Goal: Task Accomplishment & Management: Manage account settings

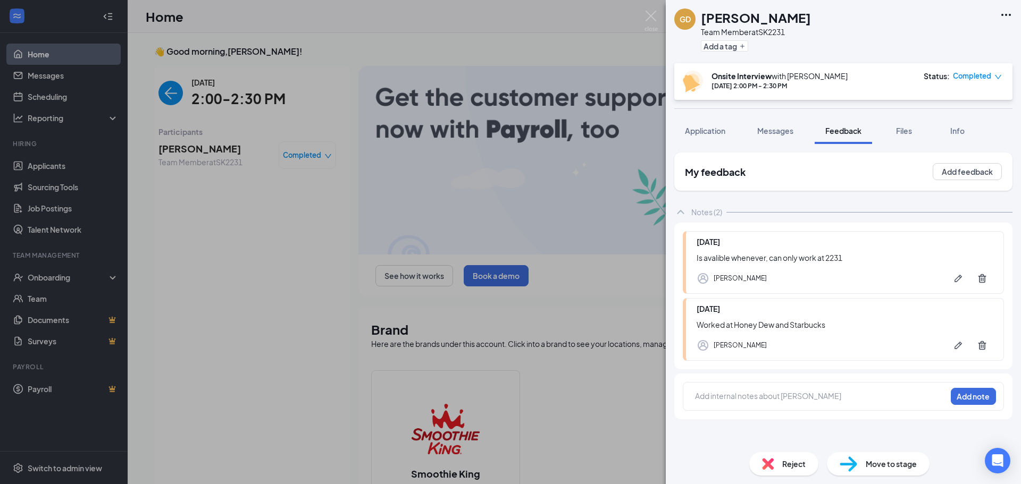
click at [408, 282] on div "GD Grazy [PERSON_NAME] Team Member at SK2231 Add a tag Onsite Interview with [P…" at bounding box center [510, 242] width 1021 height 484
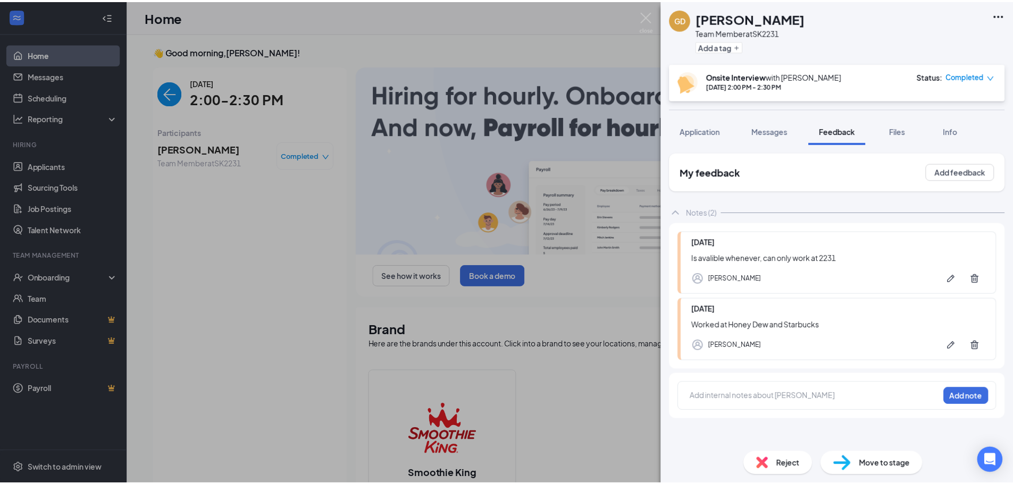
scroll to position [4, 0]
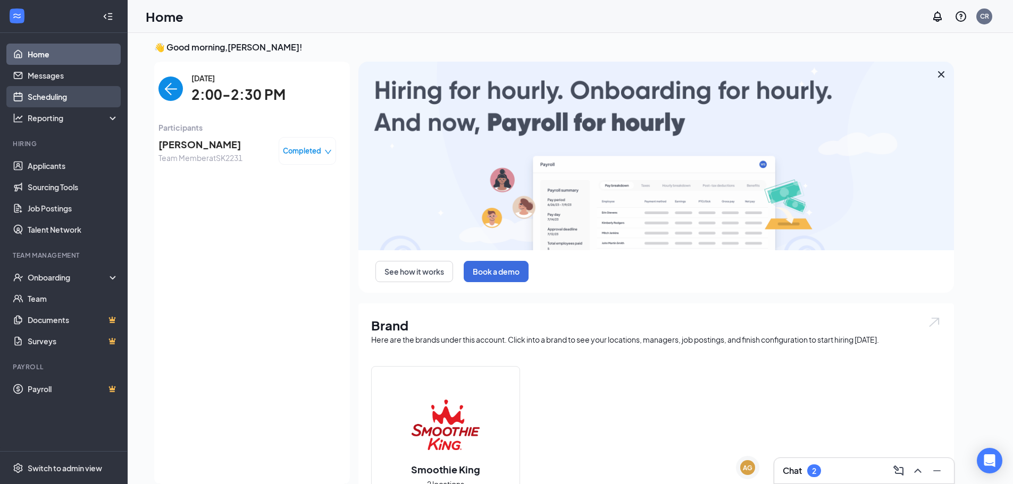
click at [66, 103] on link "Scheduling" at bounding box center [73, 96] width 91 height 21
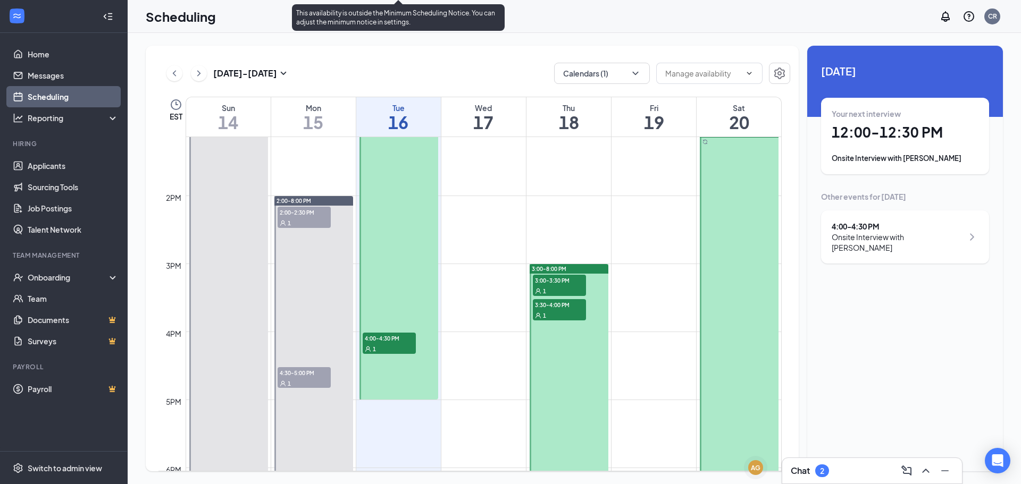
scroll to position [895, 0]
click at [410, 339] on span "4:00-4:30 PM" at bounding box center [389, 337] width 53 height 11
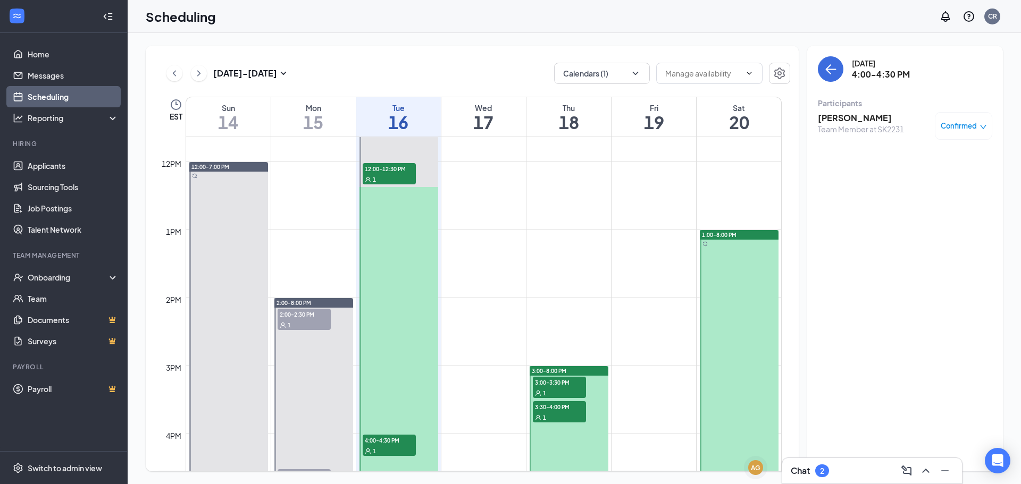
scroll to position [788, 0]
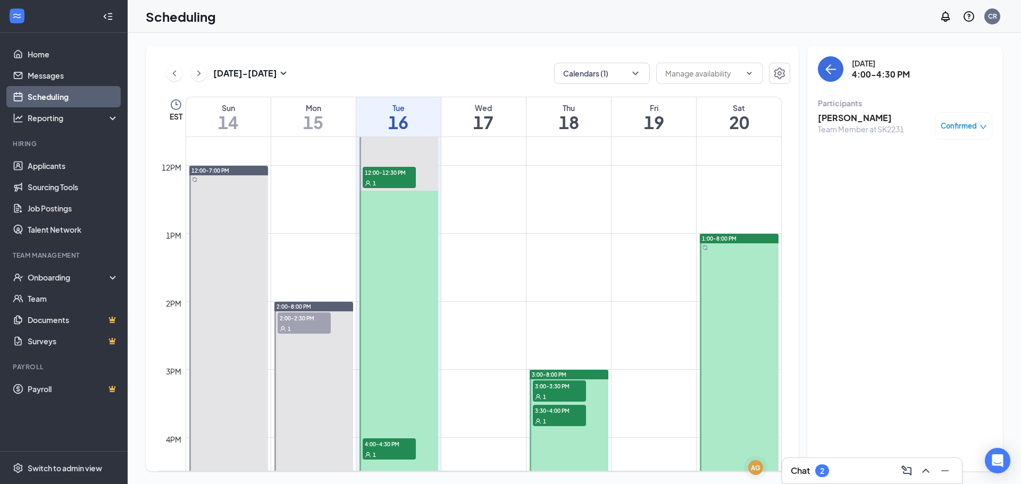
click at [546, 384] on span "3:00-3:30 PM" at bounding box center [559, 386] width 53 height 11
click at [543, 413] on span "3:30-4:00 PM" at bounding box center [559, 410] width 53 height 11
click at [834, 121] on h3 "[PERSON_NAME]" at bounding box center [861, 118] width 86 height 12
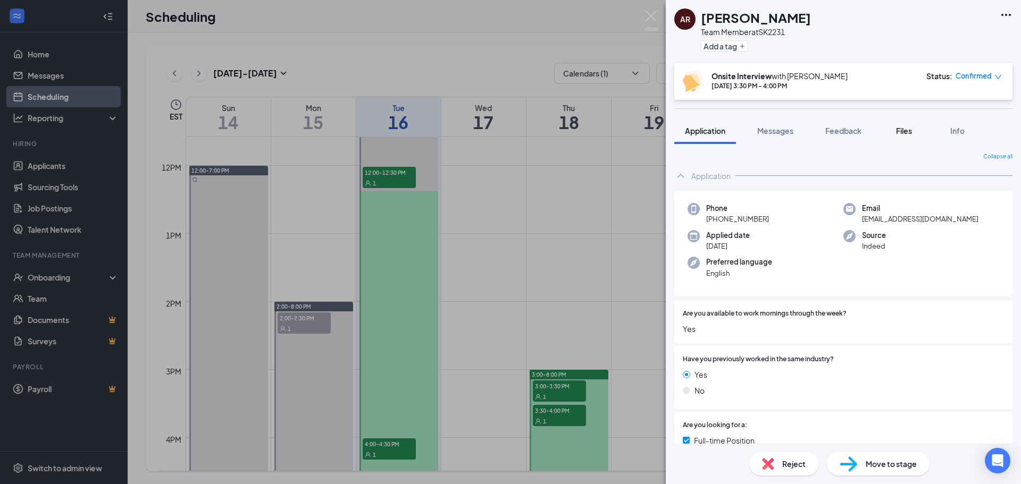
click at [912, 125] on button "Files" at bounding box center [904, 131] width 43 height 27
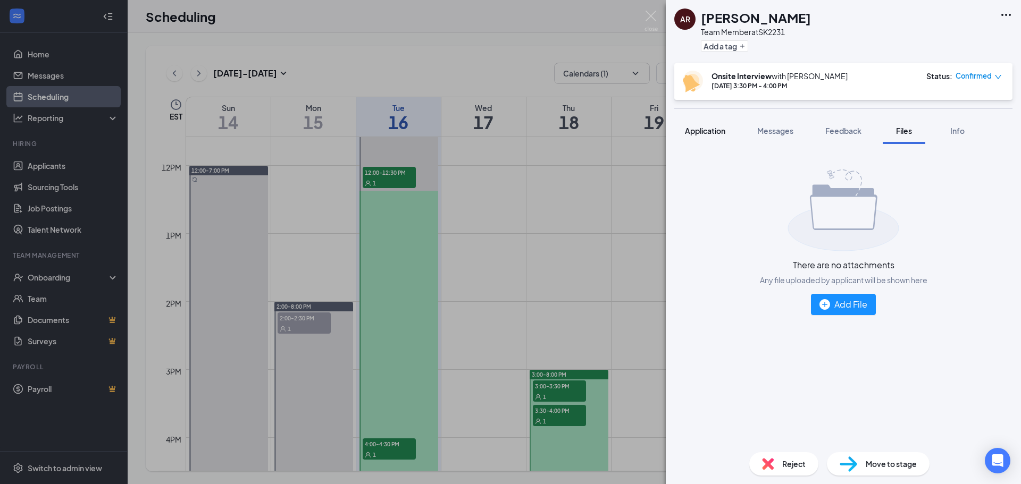
click at [698, 130] on span "Application" at bounding box center [705, 131] width 40 height 10
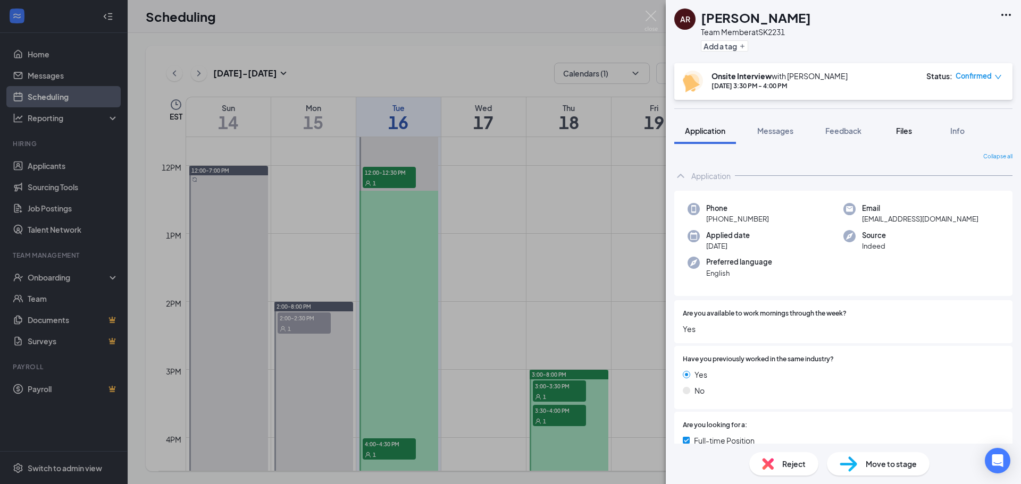
click at [903, 129] on span "Files" at bounding box center [904, 131] width 16 height 10
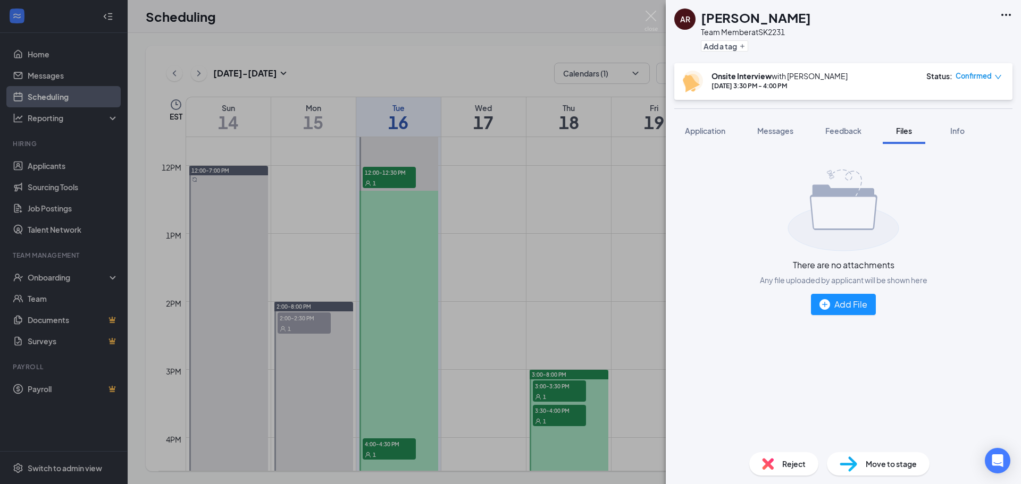
click at [808, 141] on div "Application Messages Feedback Files Info" at bounding box center [843, 131] width 338 height 27
drag, startPoint x: 801, startPoint y: 132, endPoint x: 776, endPoint y: 133, distance: 25.0
click at [800, 132] on button "Messages" at bounding box center [774, 131] width 57 height 27
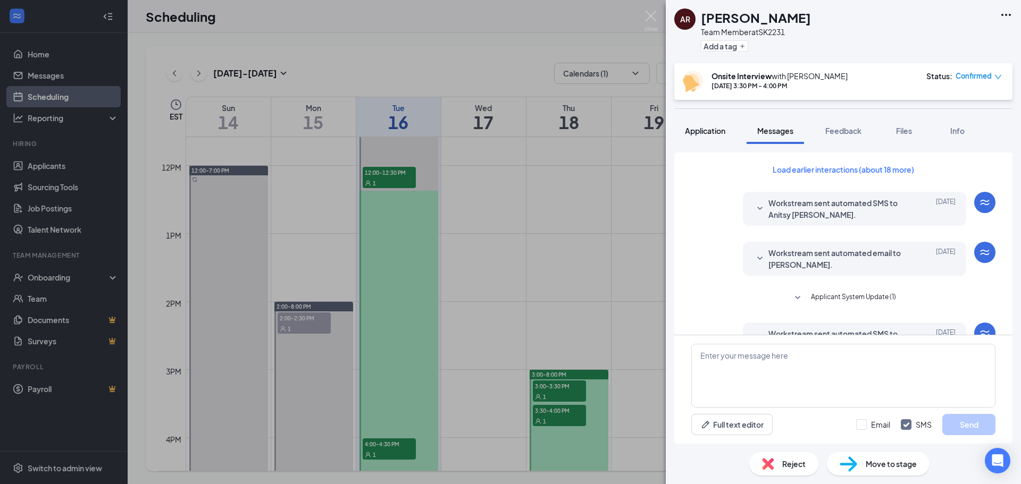
click at [720, 137] on button "Application" at bounding box center [705, 131] width 62 height 27
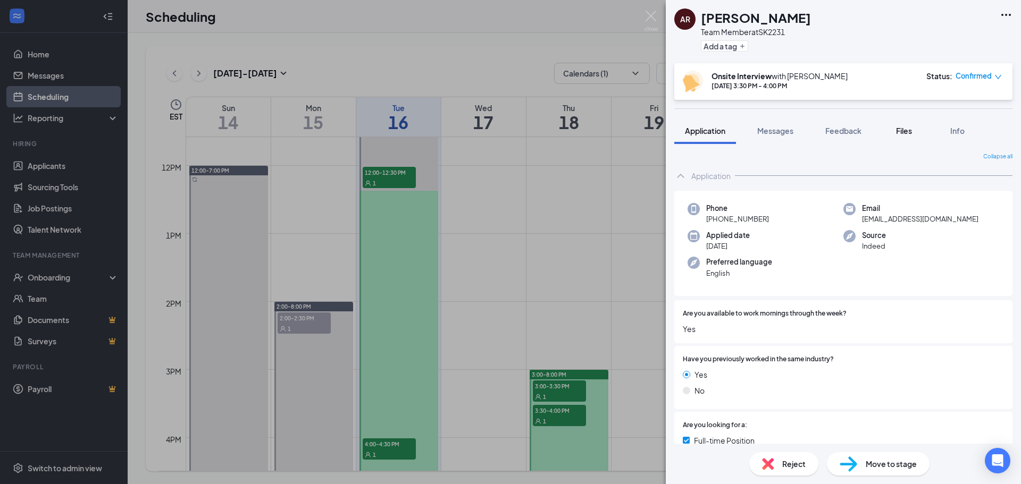
click at [912, 129] on span "Files" at bounding box center [904, 131] width 16 height 10
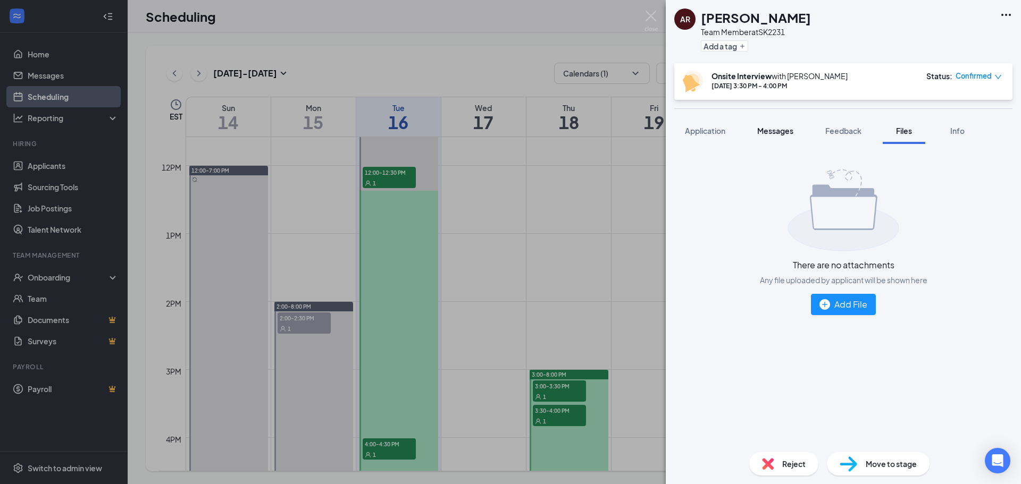
click at [781, 136] on button "Messages" at bounding box center [774, 131] width 57 height 27
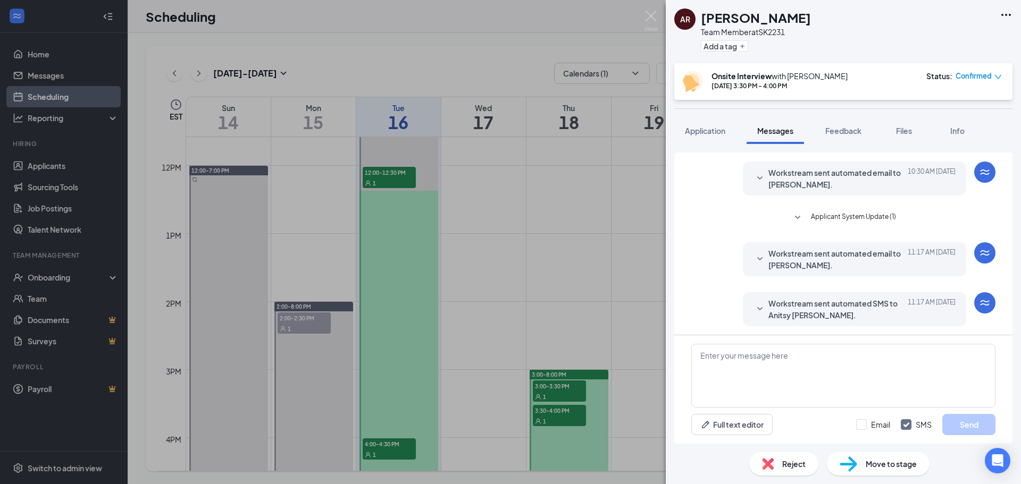
scroll to position [313, 0]
click at [860, 304] on span "Workstream sent automated SMS to Anitsy [PERSON_NAME]." at bounding box center [837, 307] width 139 height 23
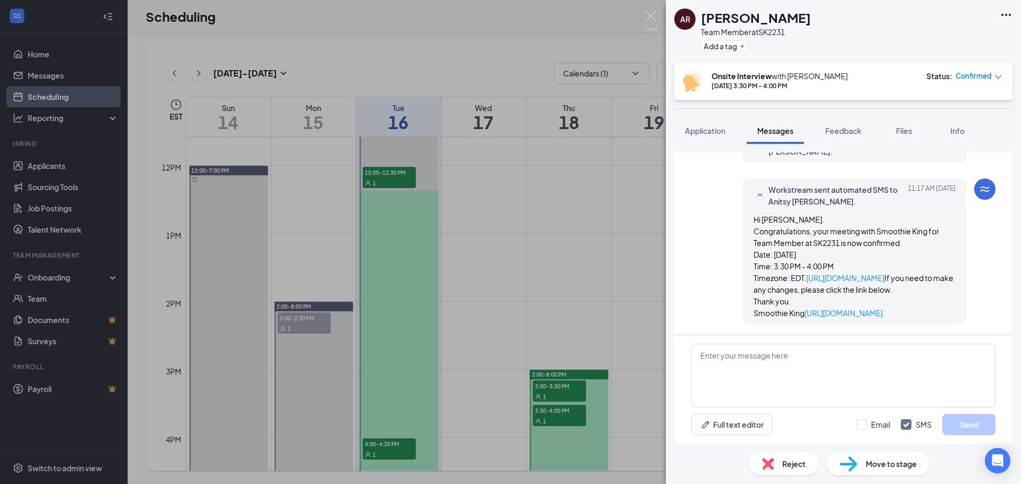
scroll to position [460, 0]
click at [798, 471] on div "Reject" at bounding box center [783, 463] width 69 height 23
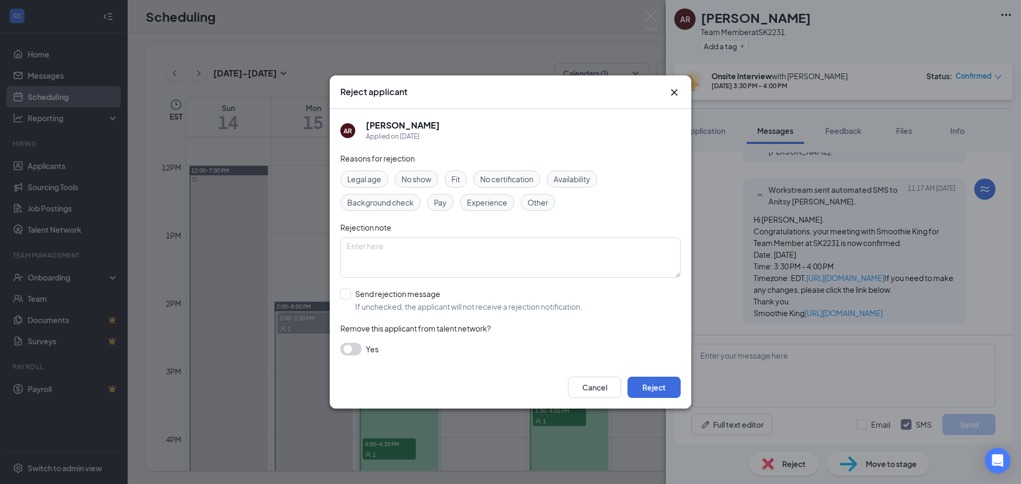
click at [460, 182] on span "Fit" at bounding box center [455, 179] width 9 height 12
click at [458, 247] on textarea at bounding box center [510, 258] width 340 height 40
click at [354, 355] on button "button" at bounding box center [350, 349] width 21 height 13
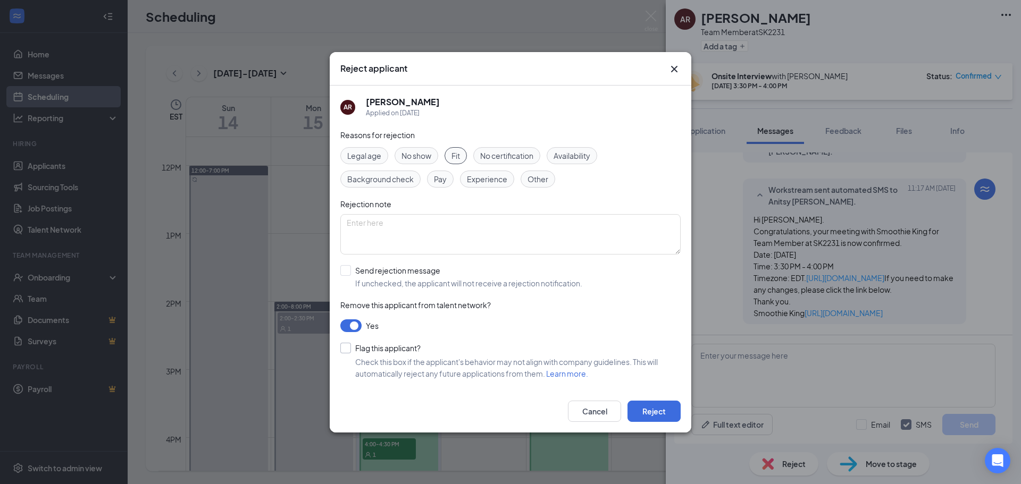
click at [346, 350] on input "Flag this applicant?" at bounding box center [380, 348] width 80 height 11
checkbox input "true"
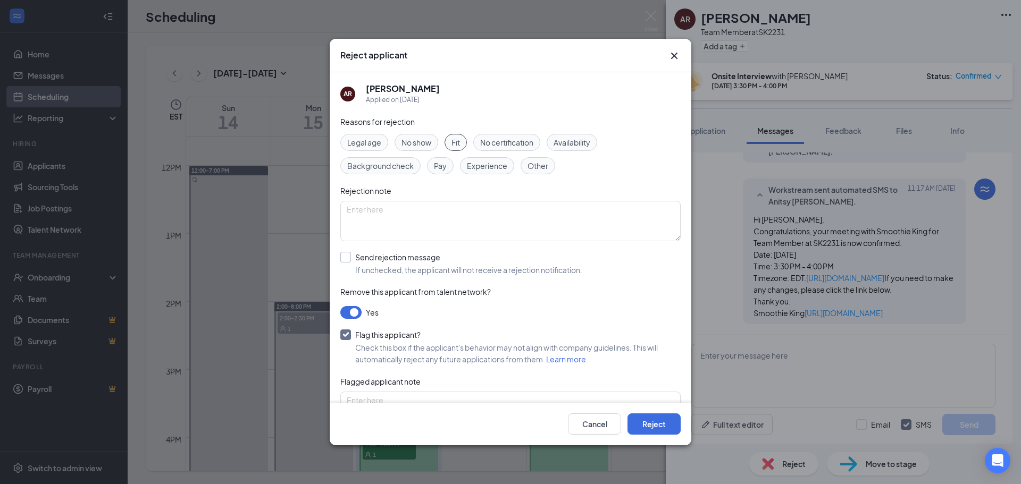
click at [345, 262] on input "Send rejection message If unchecked, the applicant will not receive a rejection…" at bounding box center [461, 263] width 242 height 23
checkbox input "true"
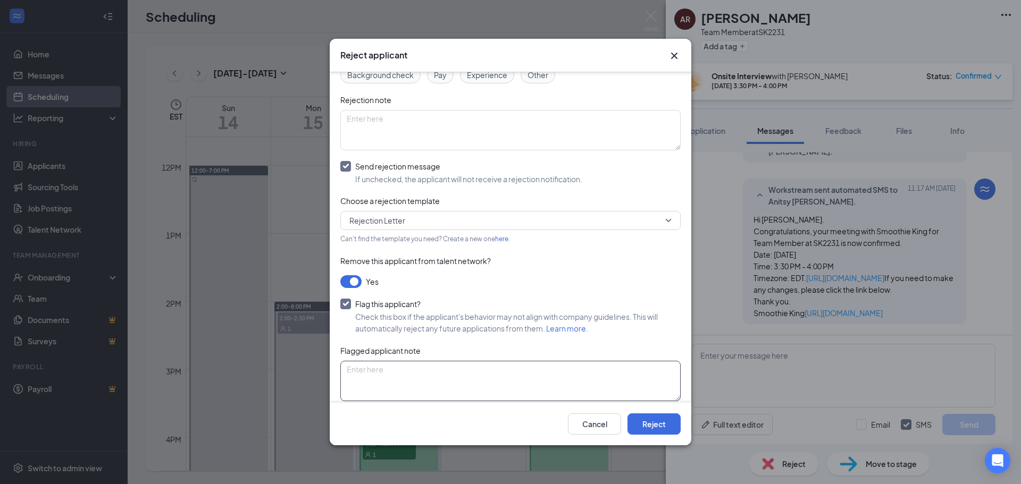
scroll to position [100, 0]
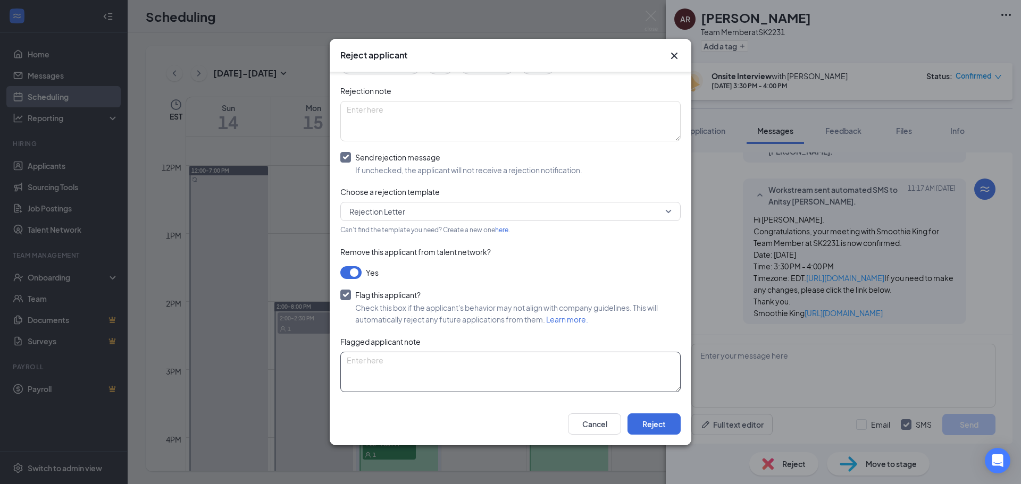
click at [444, 377] on textarea at bounding box center [510, 372] width 340 height 40
type textarea "Kept rescheduling due to basket ball not a good candidate."
drag, startPoint x: 563, startPoint y: 357, endPoint x: 245, endPoint y: 329, distance: 319.1
click at [245, 329] on div "Reject applicant AR [PERSON_NAME] Applied on [DATE] Reasons for rejection Legal…" at bounding box center [510, 242] width 1021 height 484
click at [608, 265] on div "Reasons for rejection Legal age No show Fit No certification Availability Backg…" at bounding box center [510, 209] width 340 height 387
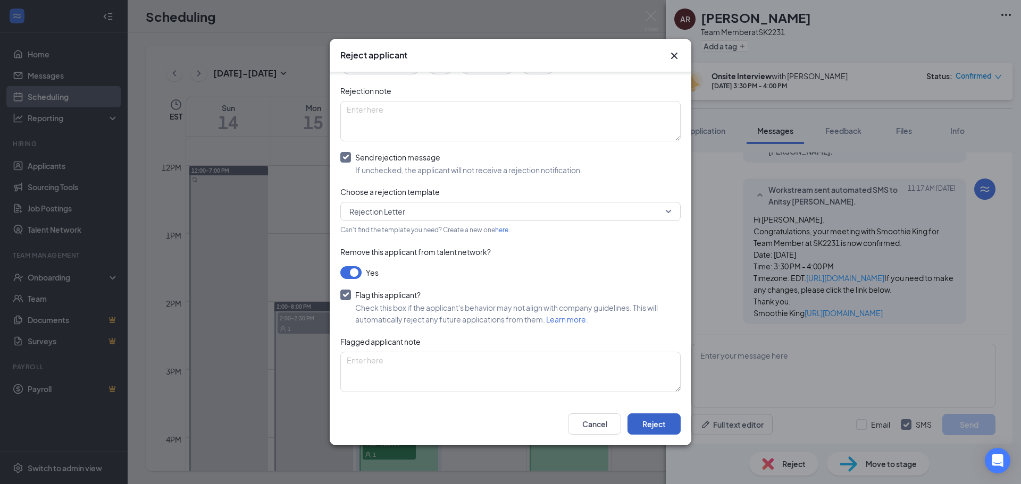
click at [664, 427] on button "Reject" at bounding box center [653, 424] width 53 height 21
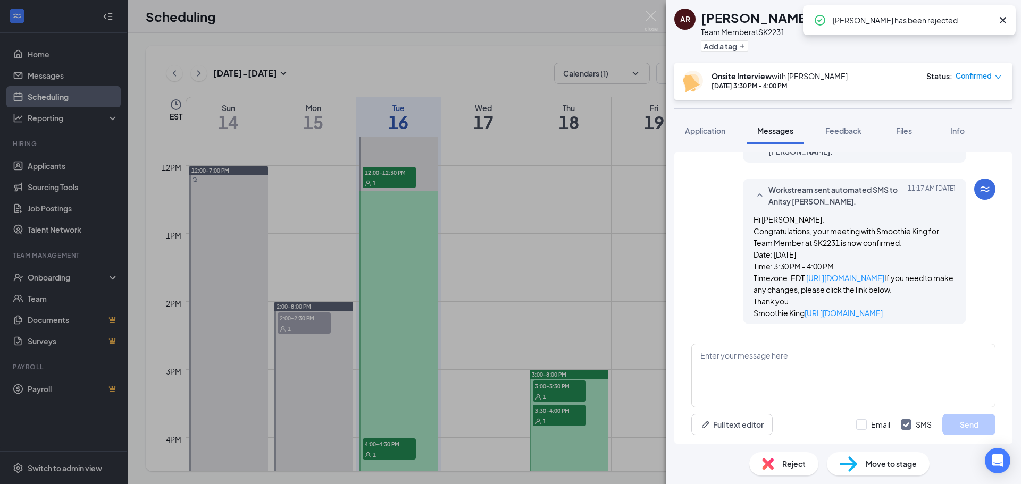
click at [1004, 22] on icon "Cross" at bounding box center [1003, 20] width 6 height 6
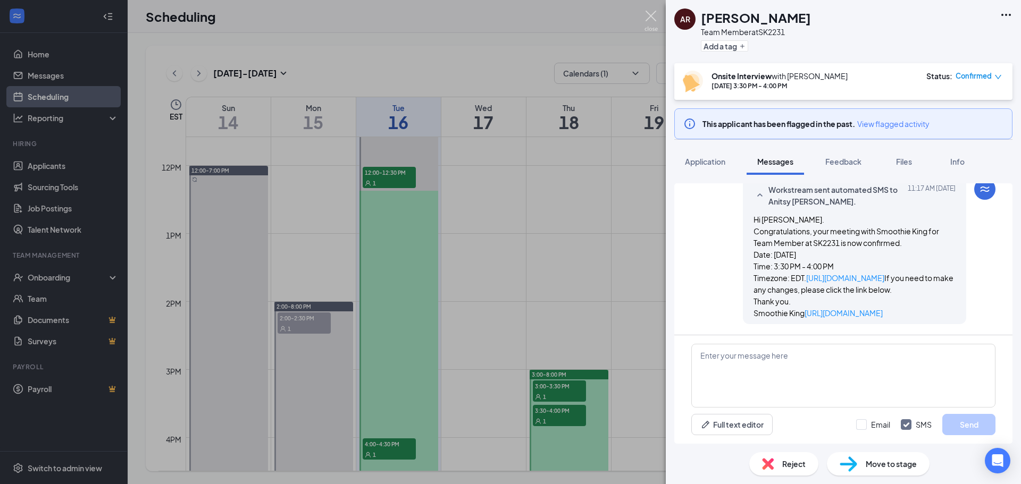
click at [651, 13] on img at bounding box center [650, 21] width 13 height 21
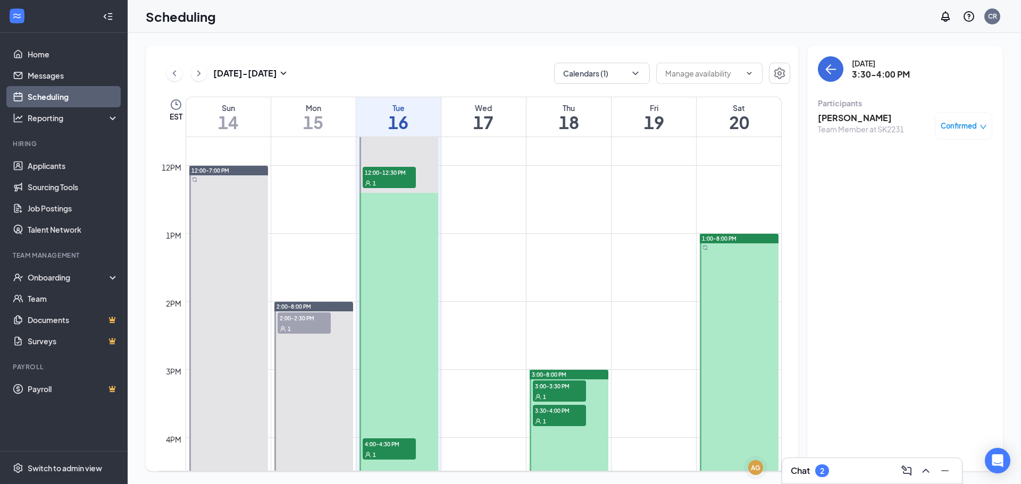
click at [87, 91] on link "Scheduling" at bounding box center [73, 96] width 91 height 21
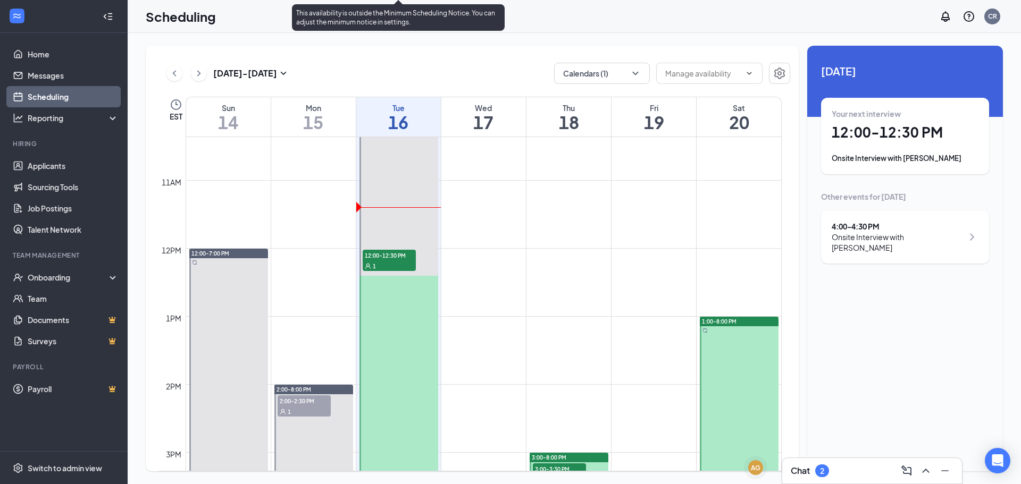
scroll to position [682, 0]
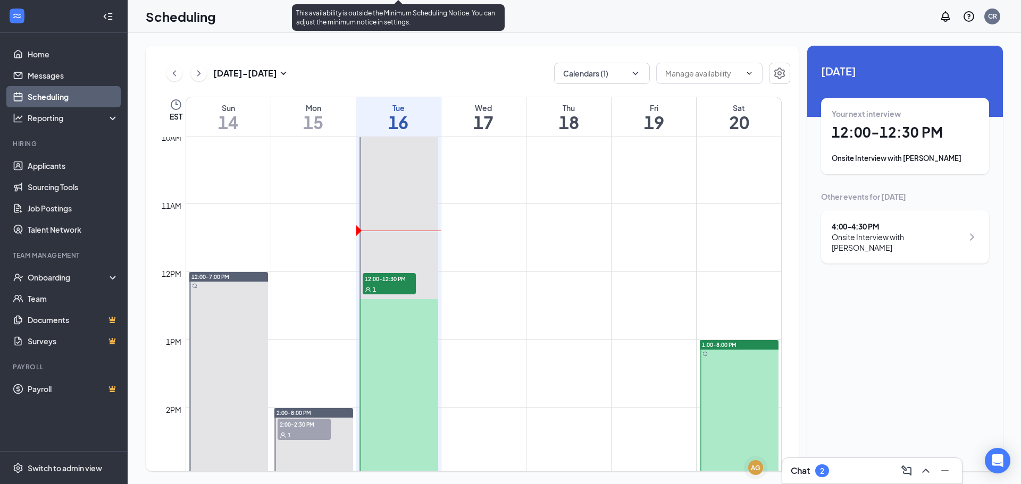
click at [402, 277] on span "12:00-12:30 PM" at bounding box center [389, 278] width 53 height 11
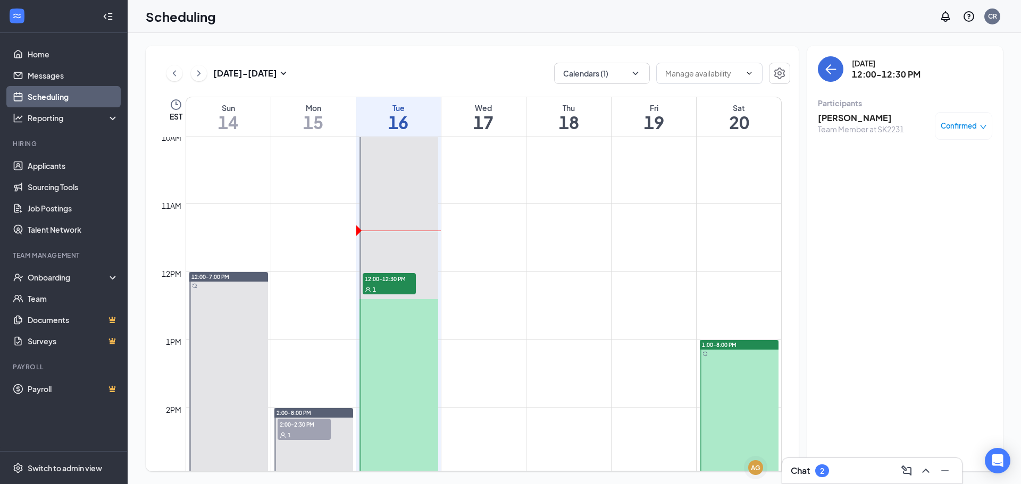
click at [877, 122] on h3 "[PERSON_NAME]" at bounding box center [861, 118] width 86 height 12
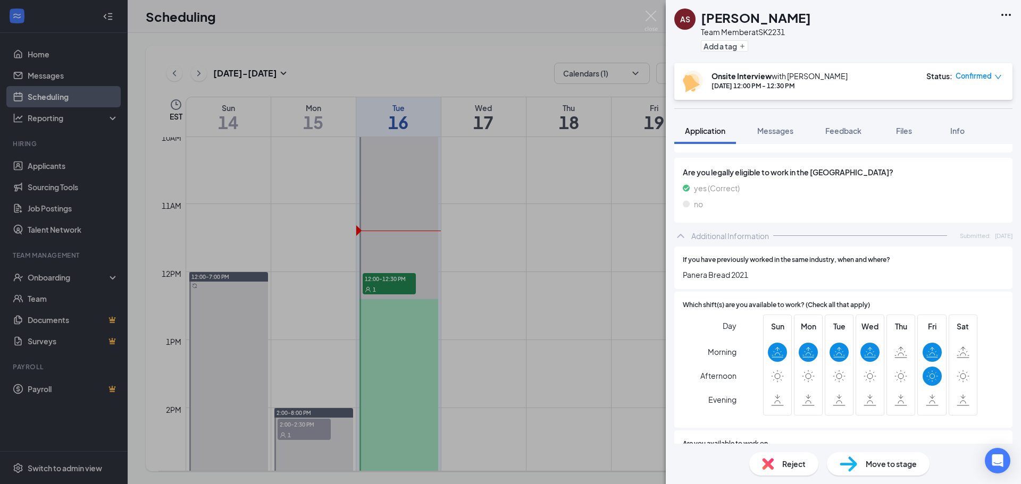
scroll to position [315, 0]
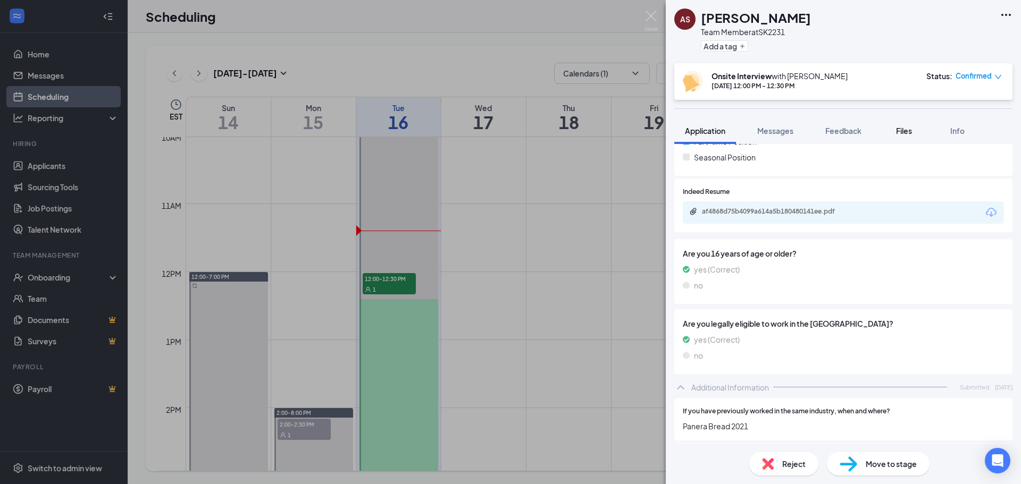
click at [918, 138] on button "Files" at bounding box center [904, 131] width 43 height 27
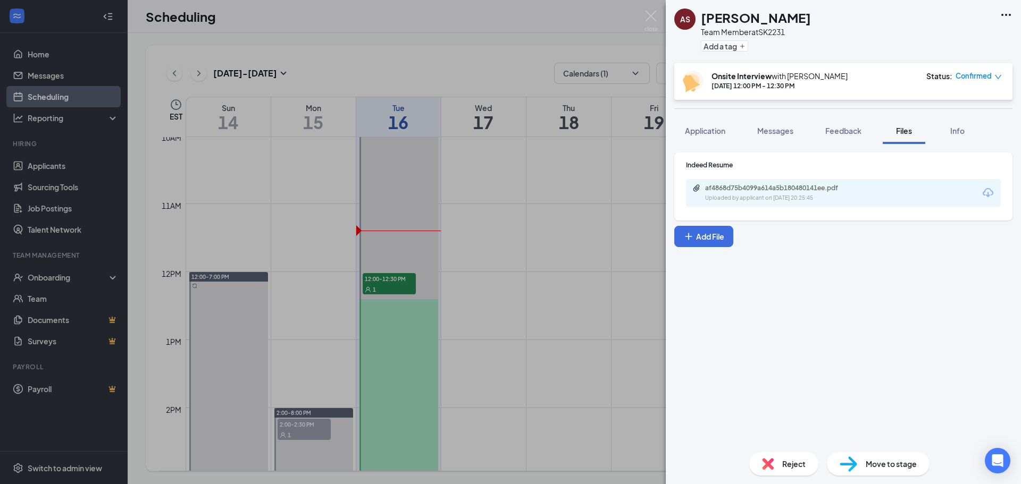
click at [838, 183] on div "af4868d75b4099a614a5b180480141ee.pdf Uploaded by applicant on [DATE] 20:25:45" at bounding box center [843, 193] width 315 height 28
click at [838, 198] on div "Uploaded by applicant on [DATE] 20:25:45" at bounding box center [785, 198] width 160 height 9
click at [31, 198] on div "AS [PERSON_NAME] Team Member at SK2231 Add a tag Onsite Interview with [PERSON_…" at bounding box center [510, 242] width 1021 height 484
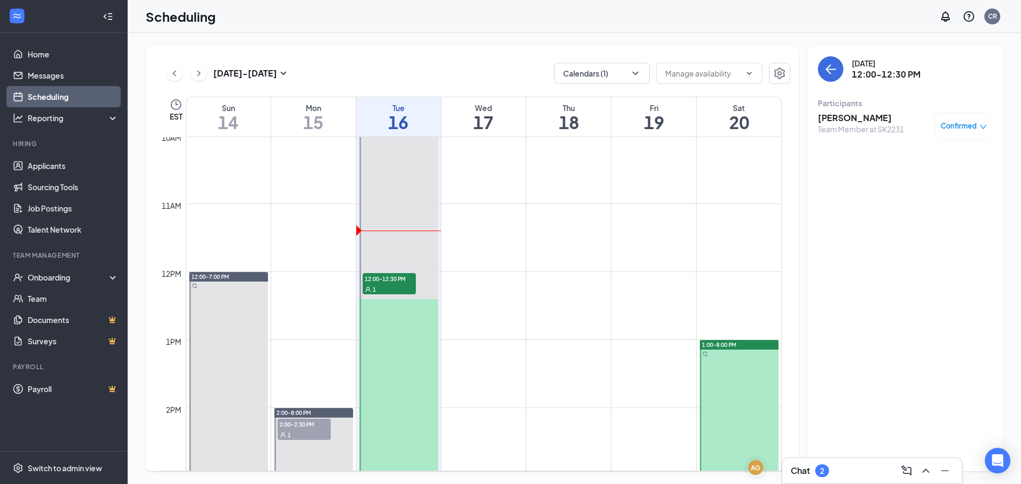
click at [55, 150] on div "Hiring" at bounding box center [65, 144] width 104 height 11
click at [57, 155] on ul "Applicants Sourcing Tools Job Postings Talent Network" at bounding box center [63, 197] width 127 height 85
click at [61, 160] on link "Applicants" at bounding box center [73, 165] width 91 height 21
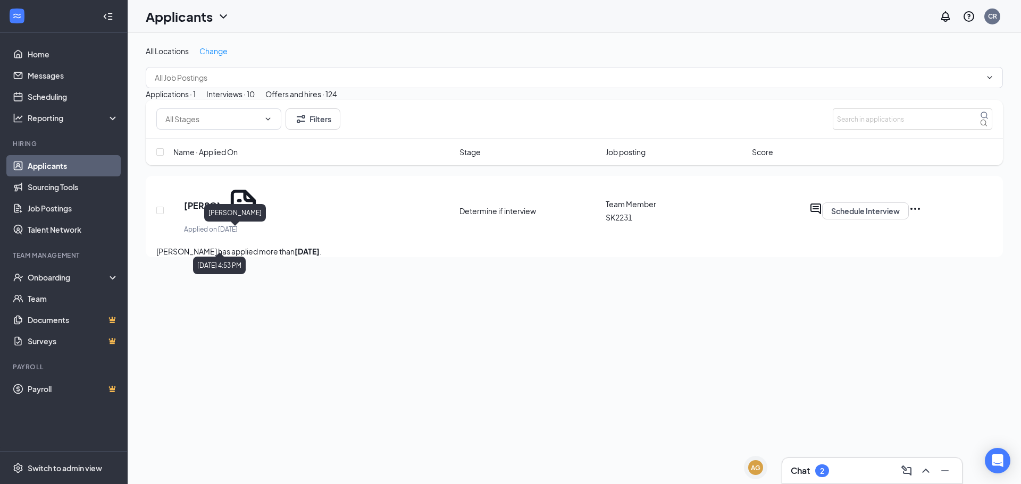
click at [220, 212] on h5 "[PERSON_NAME]" at bounding box center [202, 206] width 36 height 12
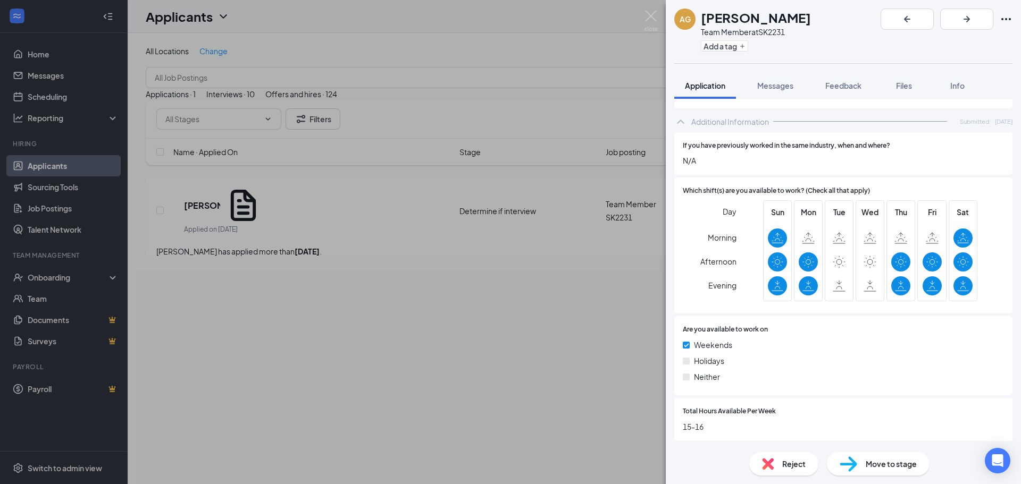
click at [801, 462] on span "Reject" at bounding box center [793, 464] width 23 height 12
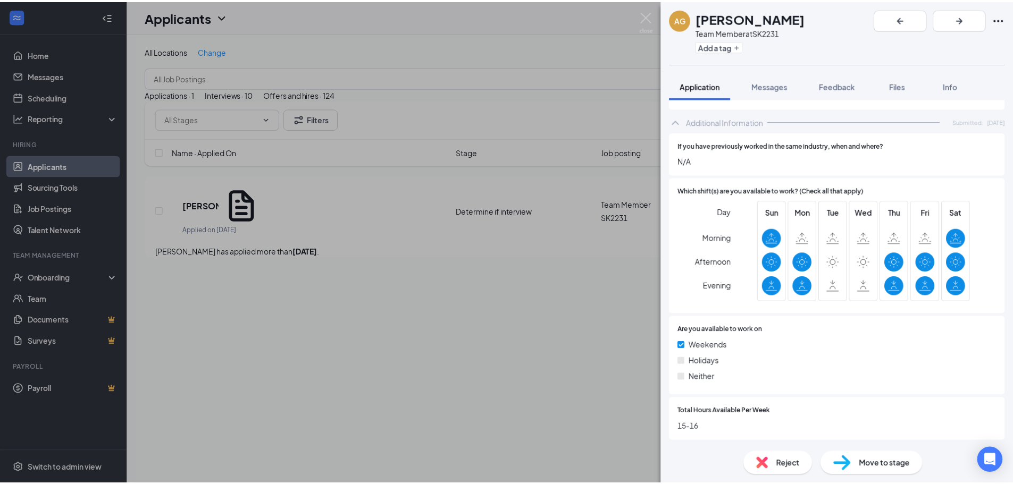
scroll to position [532, 0]
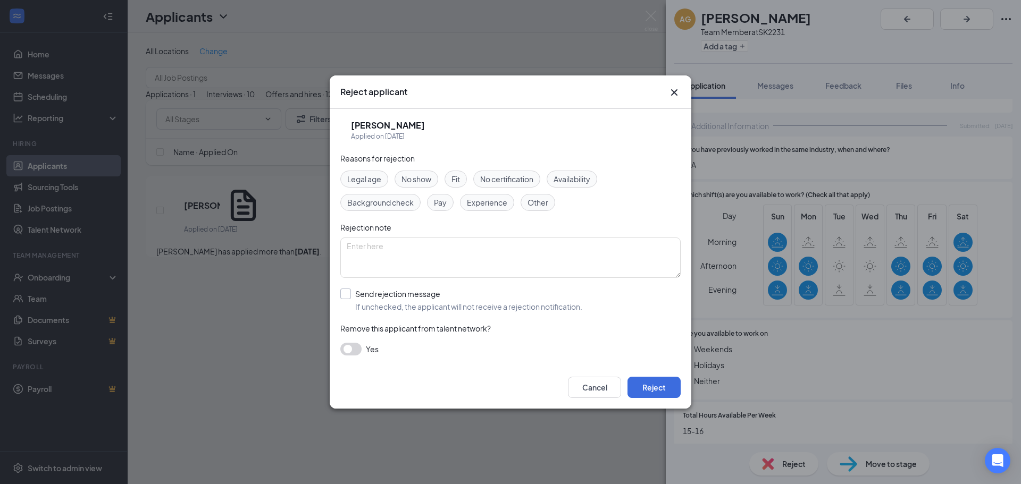
click at [349, 300] on input "Send rejection message If unchecked, the applicant will not receive a rejection…" at bounding box center [461, 300] width 242 height 23
checkbox input "true"
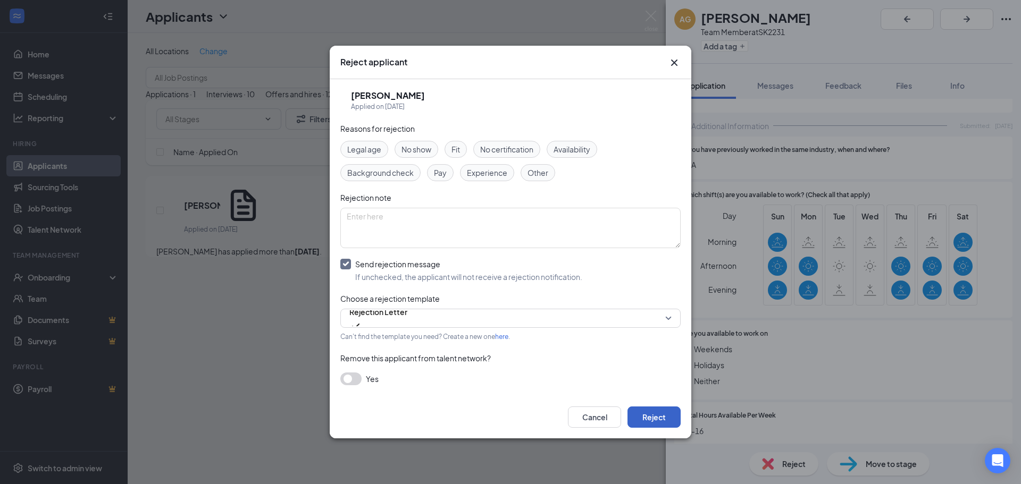
click at [650, 419] on button "Reject" at bounding box center [653, 417] width 53 height 21
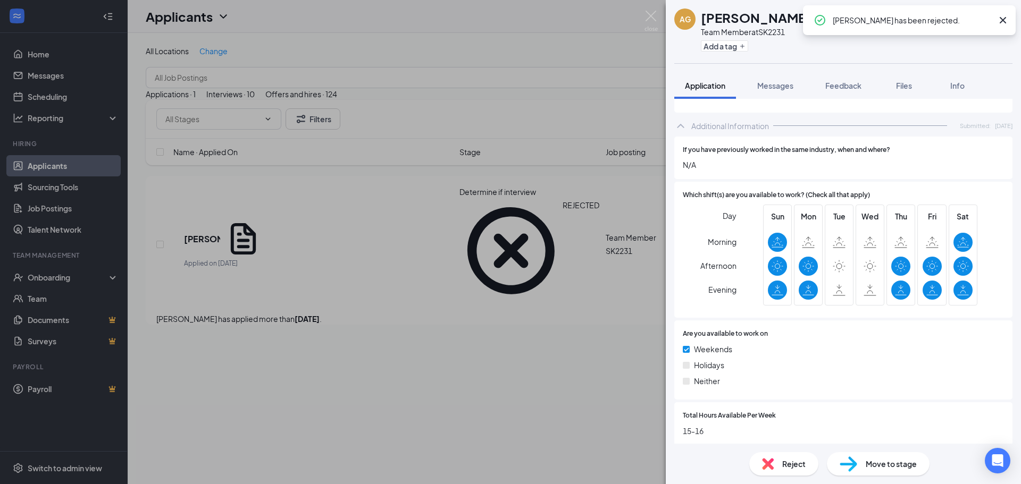
click at [461, 373] on div "AG [PERSON_NAME] Team Member at SK2231 Add a tag Application Messages Feedback …" at bounding box center [510, 242] width 1021 height 484
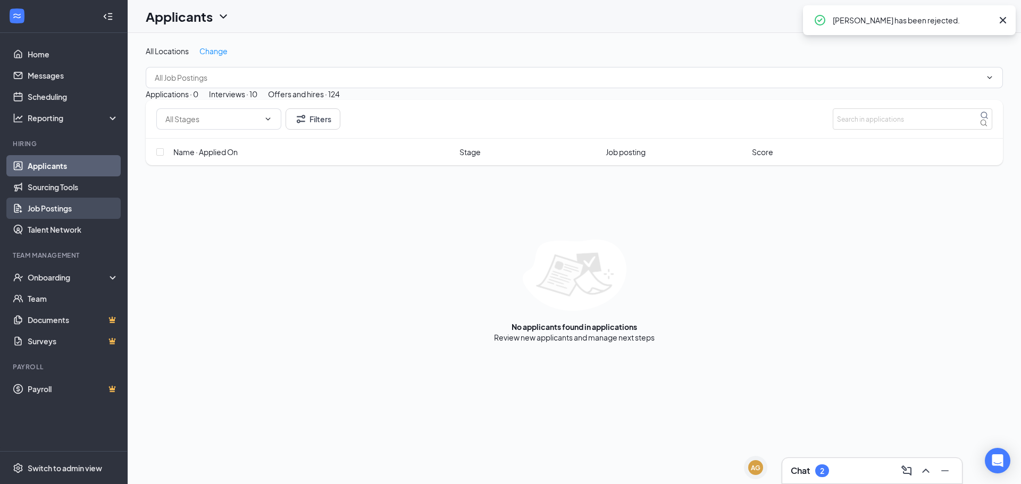
click at [68, 215] on link "Job Postings" at bounding box center [73, 208] width 91 height 21
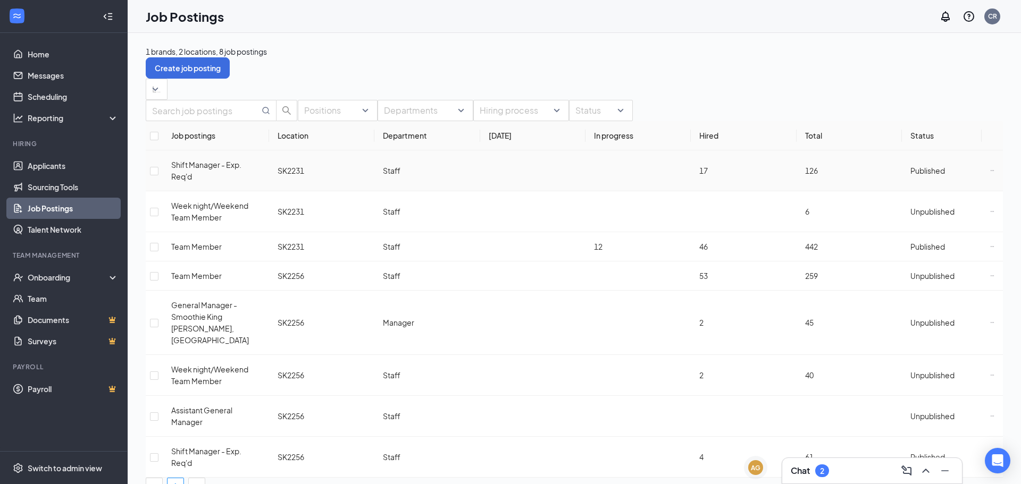
click at [918, 175] on span "Published" at bounding box center [927, 171] width 35 height 10
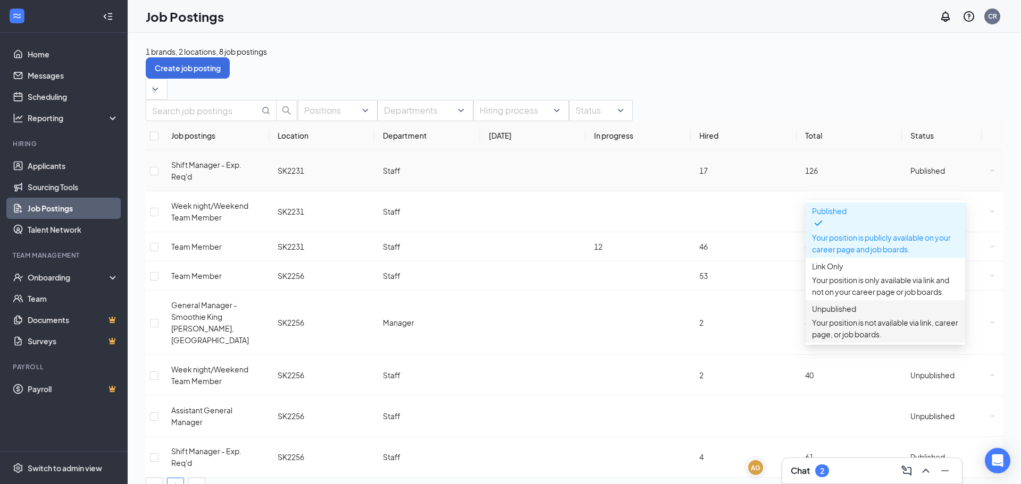
click at [882, 318] on p "Your position is not available via link, career page, or job boards." at bounding box center [885, 328] width 147 height 23
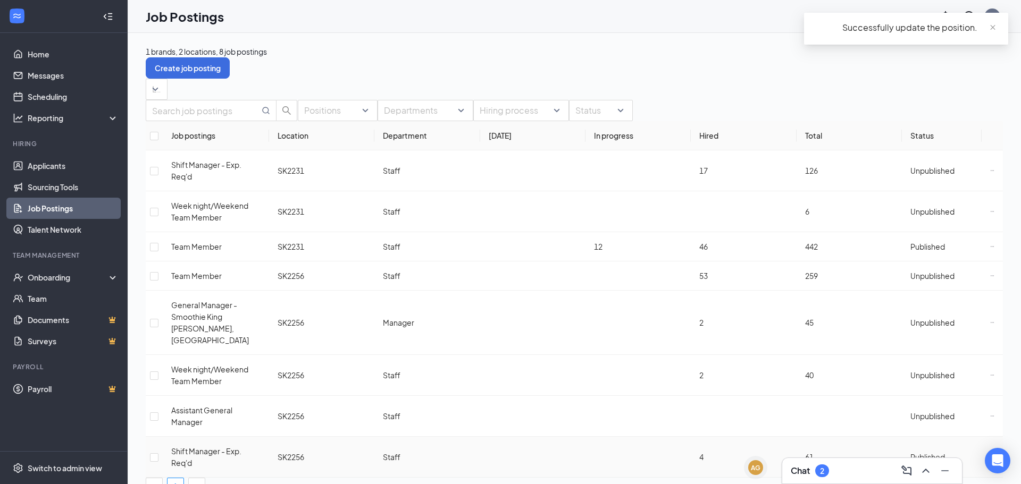
click at [910, 452] on span "Published" at bounding box center [927, 457] width 35 height 10
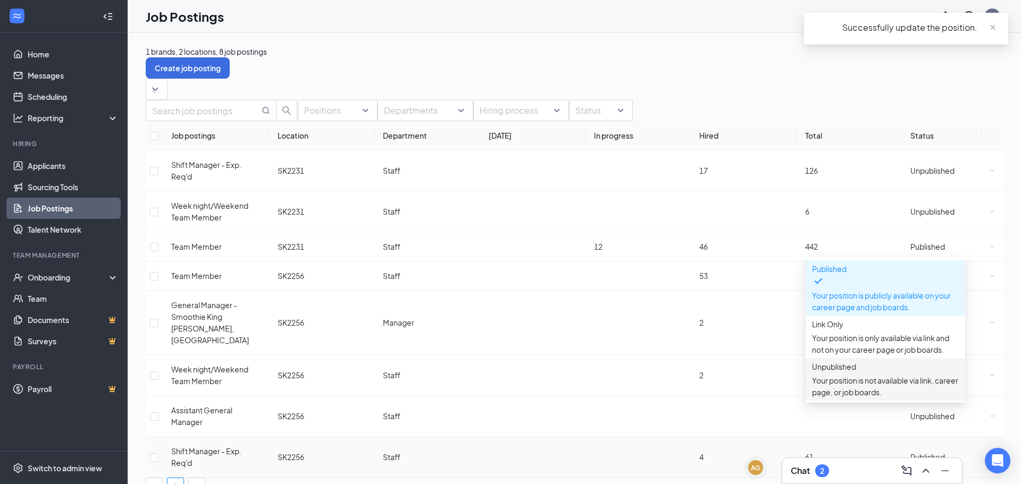
click at [883, 378] on p "Your position is not available via link, career page, or job boards." at bounding box center [885, 386] width 147 height 23
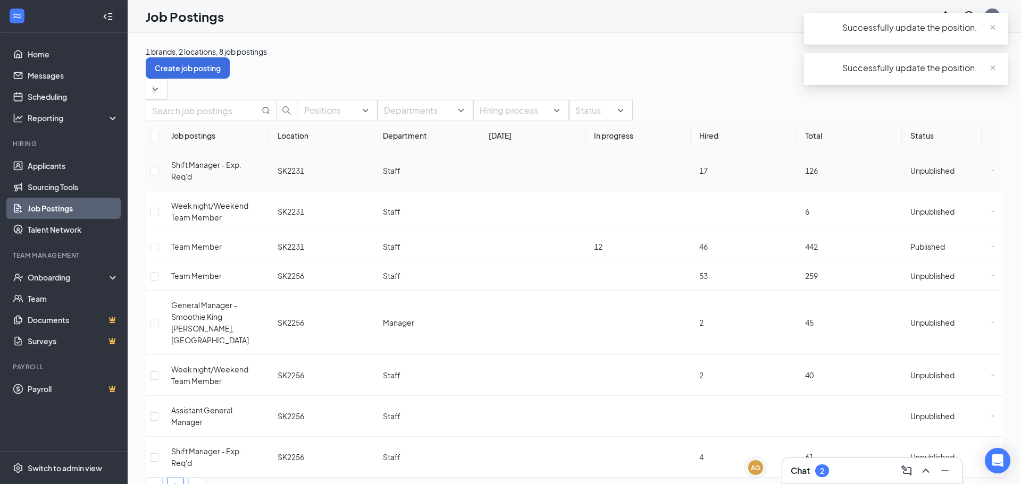
click at [921, 175] on span "Unpublished" at bounding box center [932, 171] width 44 height 10
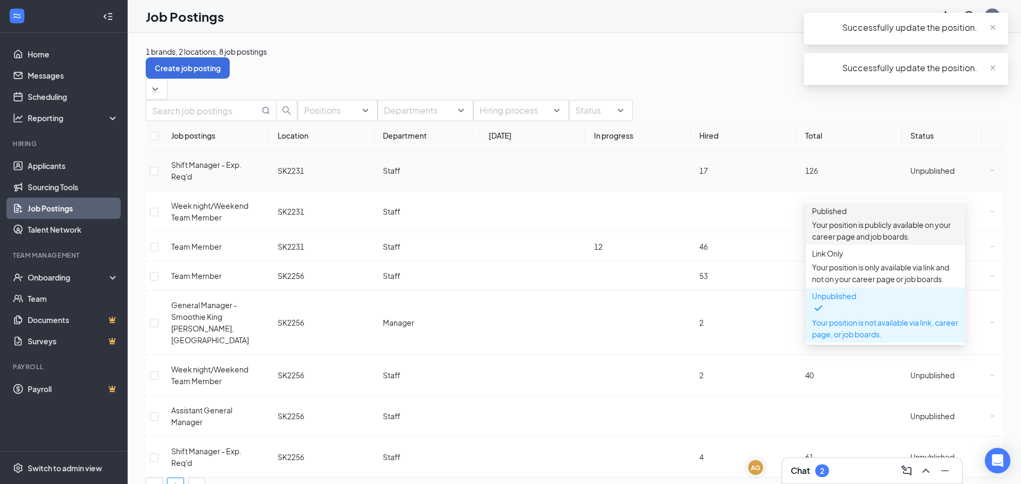
click at [890, 232] on p "Your position is publicly available on your career page and job boards." at bounding box center [885, 230] width 147 height 23
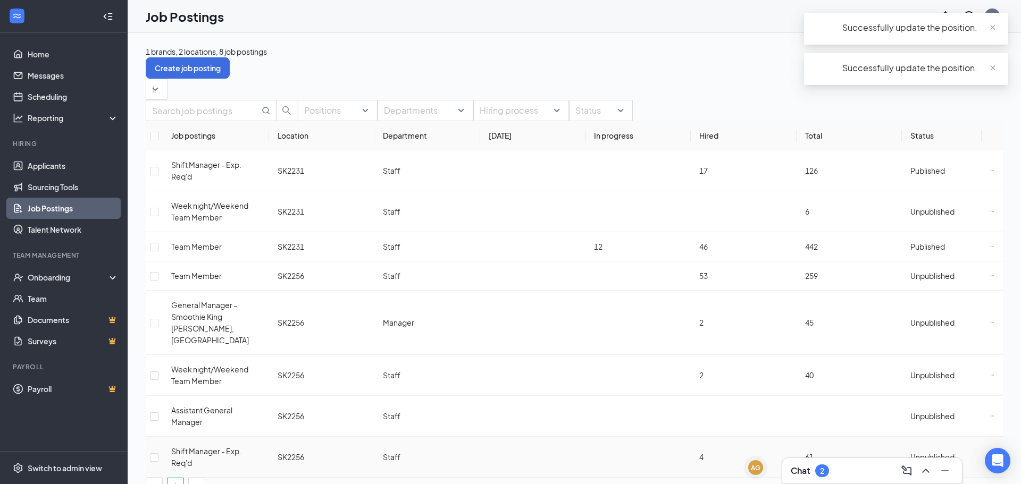
click at [932, 452] on span "Unpublished" at bounding box center [932, 457] width 44 height 10
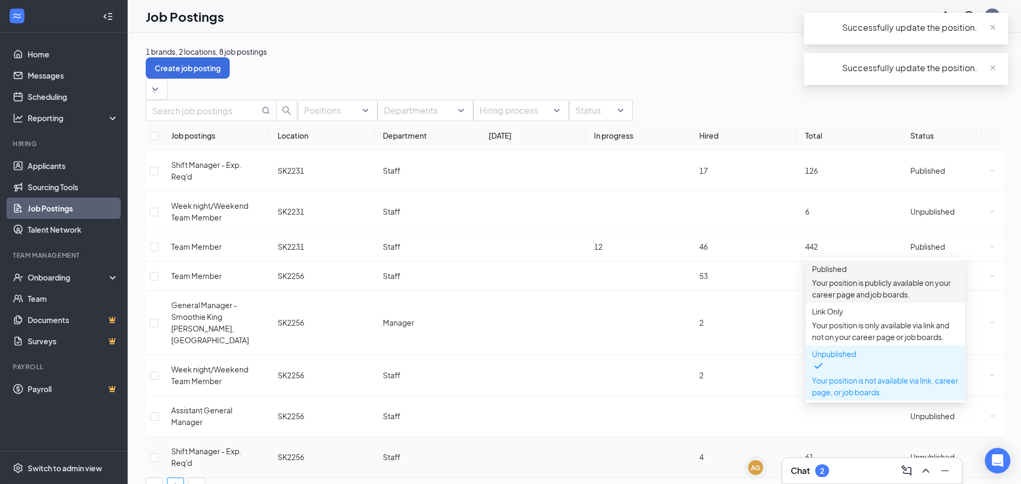
click at [846, 274] on span "Published" at bounding box center [829, 269] width 35 height 10
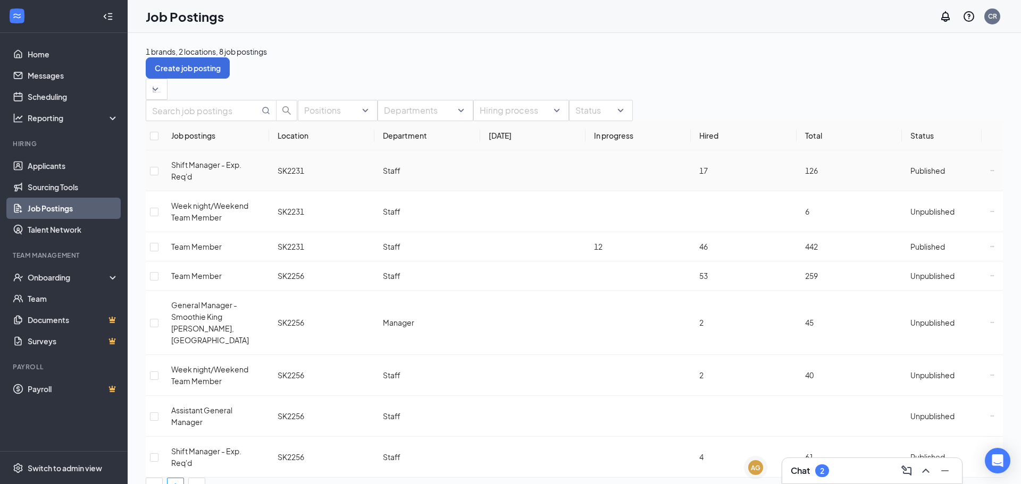
click at [228, 181] on span "Shift Manager - Exp. Req'd" at bounding box center [206, 170] width 70 height 21
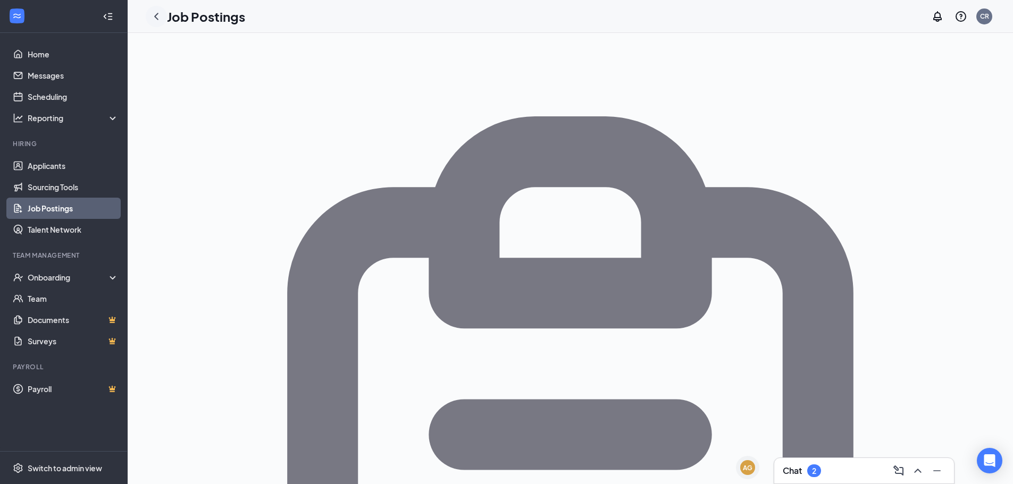
drag, startPoint x: 163, startPoint y: 22, endPoint x: 157, endPoint y: 17, distance: 8.3
click at [163, 22] on div at bounding box center [156, 16] width 21 height 21
click at [152, 11] on icon "ChevronLeft" at bounding box center [156, 16] width 13 height 13
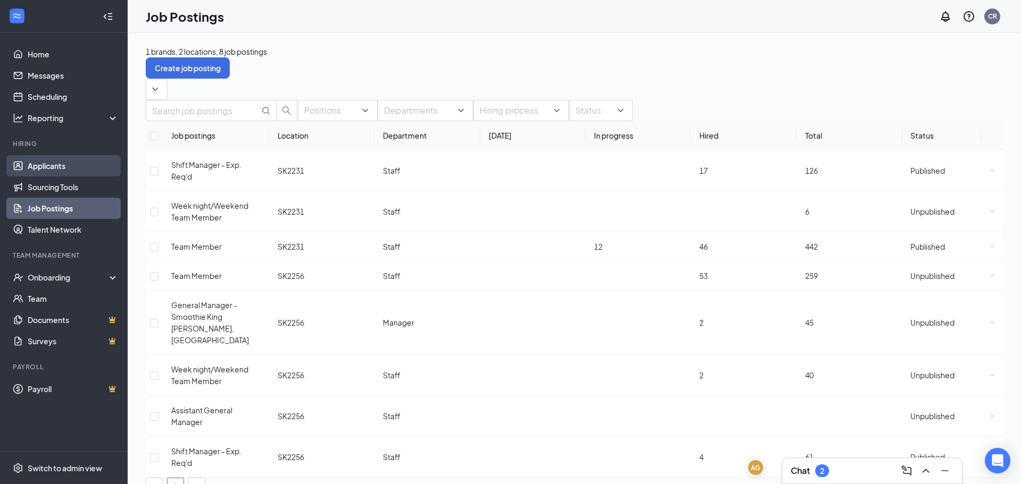
click at [79, 158] on link "Applicants" at bounding box center [73, 165] width 91 height 21
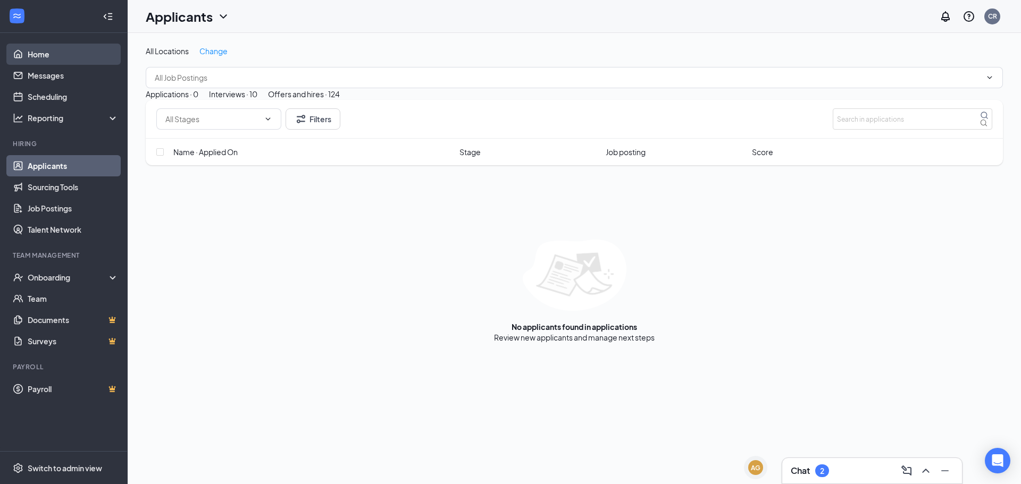
click at [74, 59] on link "Home" at bounding box center [73, 54] width 91 height 21
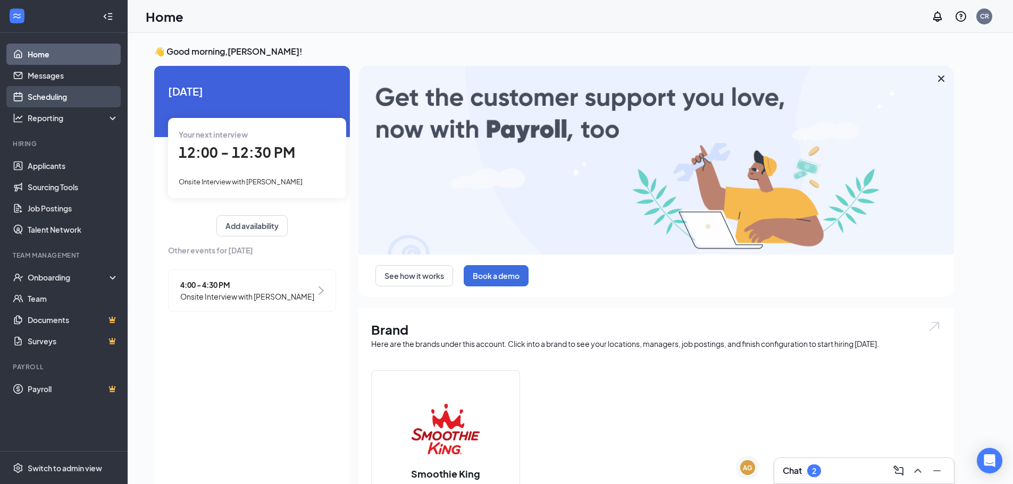
click at [83, 90] on link "Scheduling" at bounding box center [73, 96] width 91 height 21
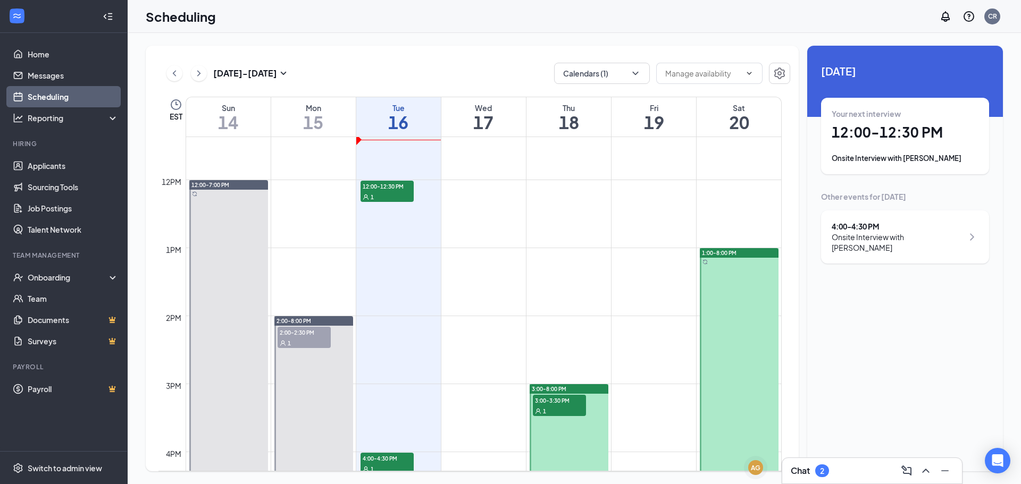
scroll to position [788, 0]
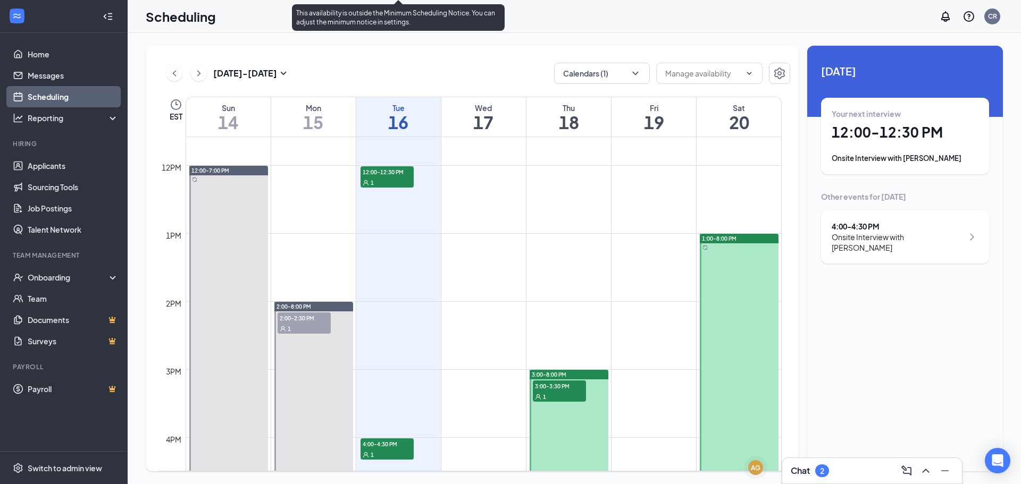
click at [401, 450] on div "1" at bounding box center [386, 454] width 53 height 11
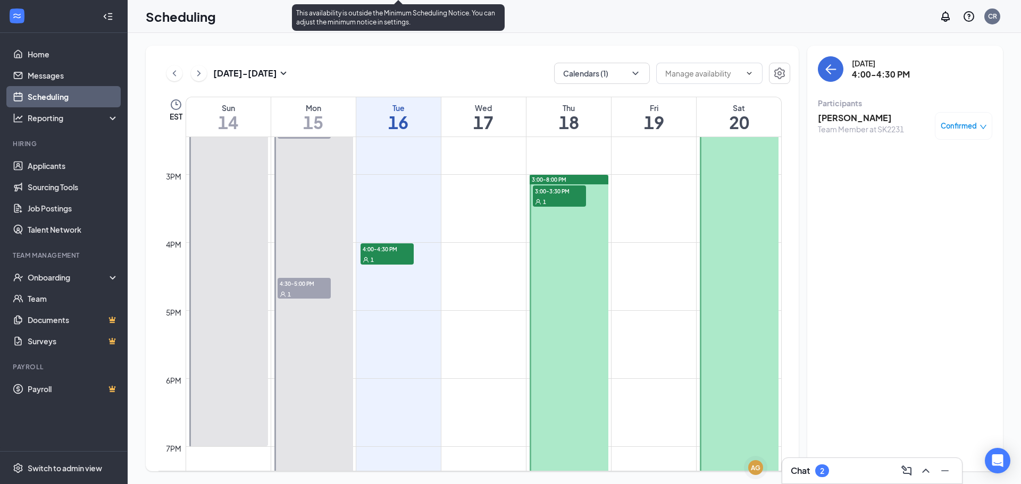
scroll to position [1001, 0]
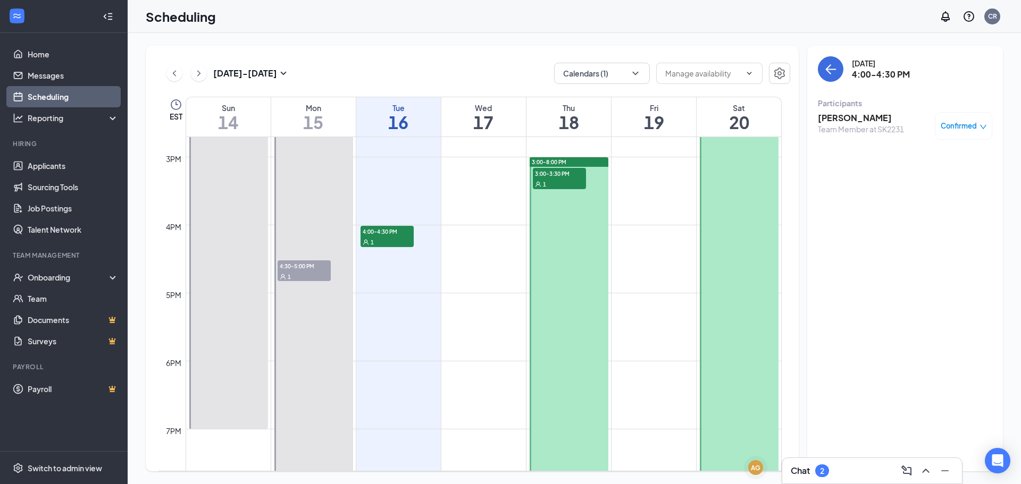
click at [849, 138] on div "[PERSON_NAME] Team Member at SK2231" at bounding box center [861, 126] width 86 height 28
click at [849, 118] on h3 "[PERSON_NAME]" at bounding box center [861, 118] width 86 height 12
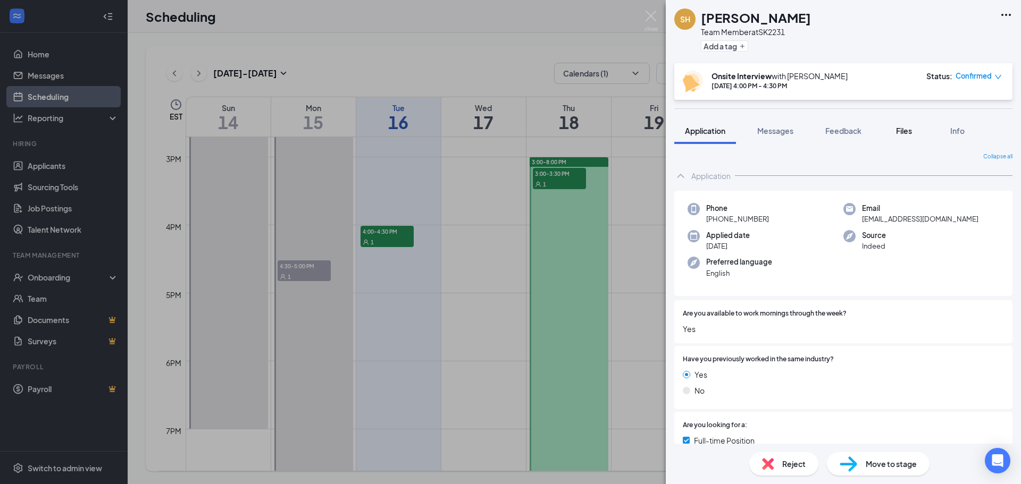
click at [911, 140] on button "Files" at bounding box center [904, 131] width 43 height 27
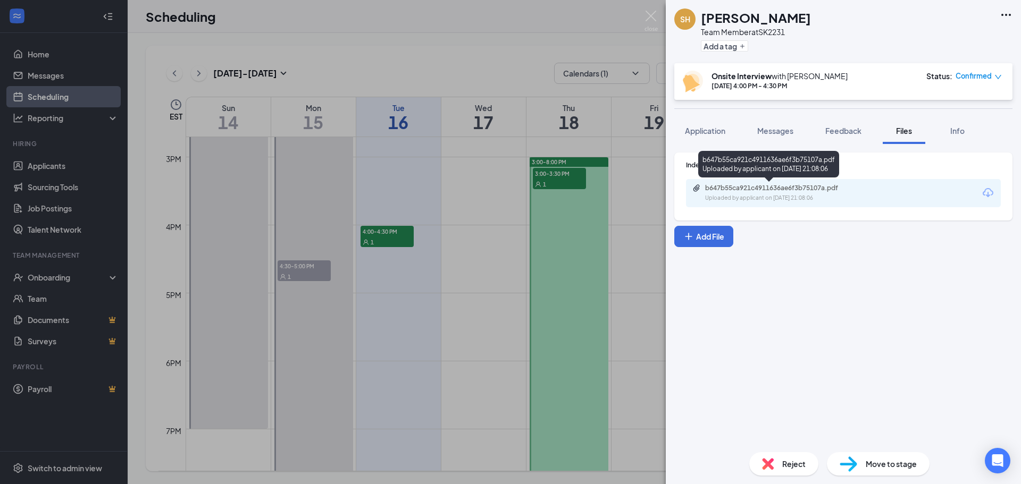
click at [831, 192] on div "b647b55ca921c4911636ae6f3b75107a.pdf" at bounding box center [779, 188] width 149 height 9
click at [551, 306] on div "SH [PERSON_NAME] Team Member at SK2231 Add a tag Onsite Interview with [PERSON_…" at bounding box center [510, 242] width 1021 height 484
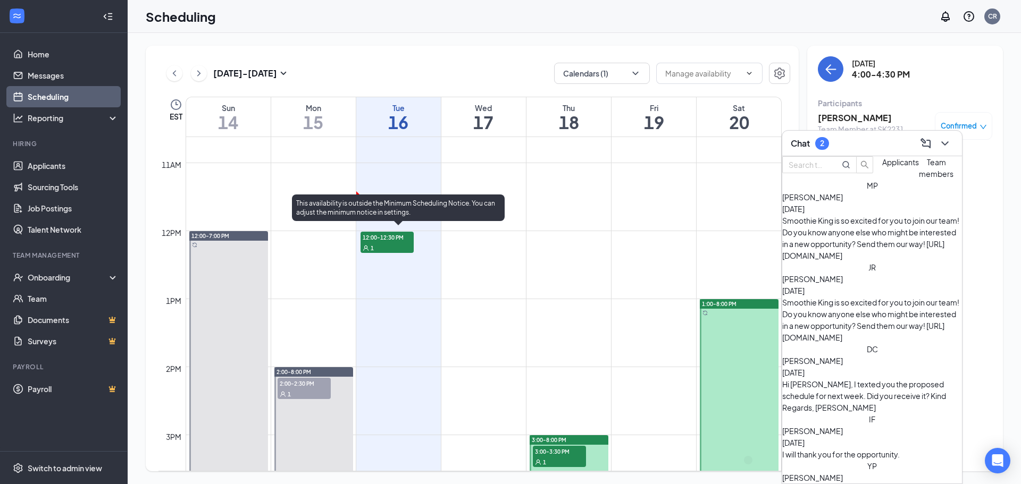
scroll to position [682, 0]
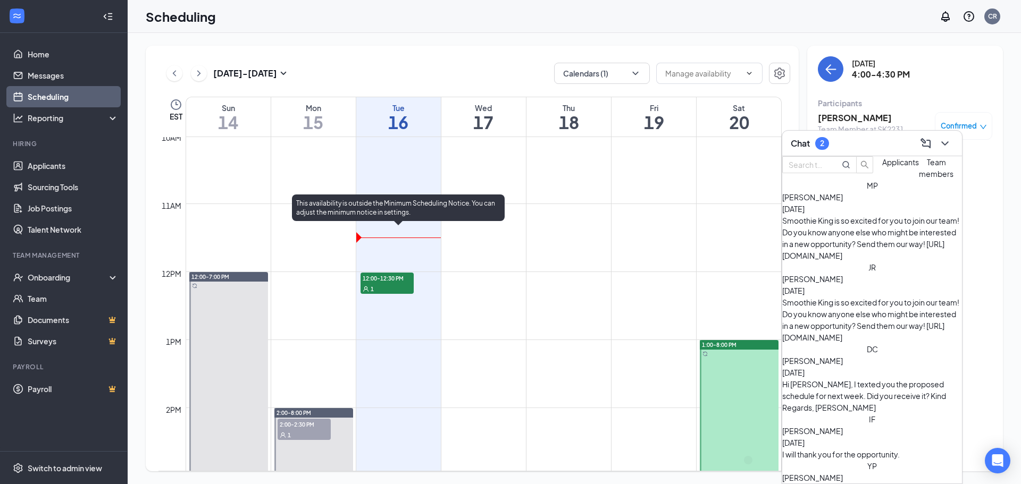
click at [406, 284] on div "1" at bounding box center [386, 288] width 53 height 11
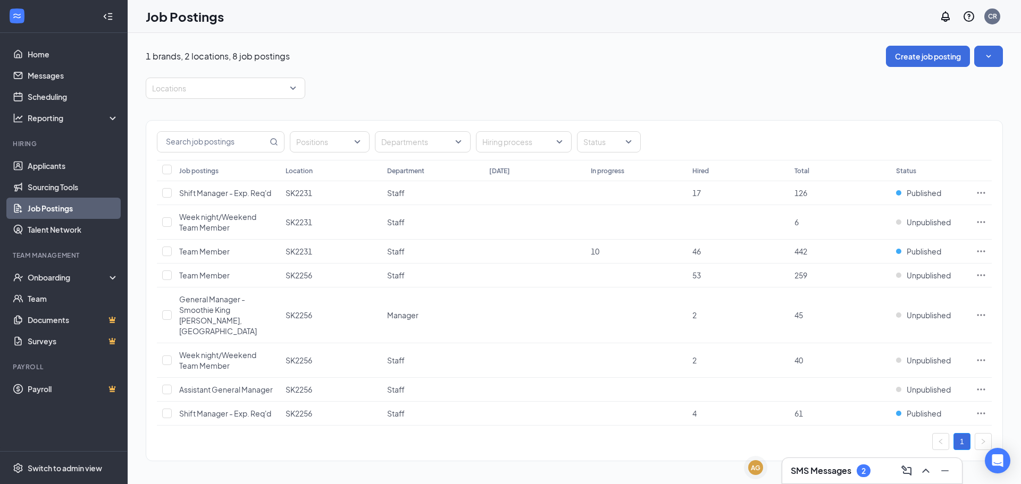
click at [816, 475] on h3 "SMS Messages" at bounding box center [821, 471] width 61 height 12
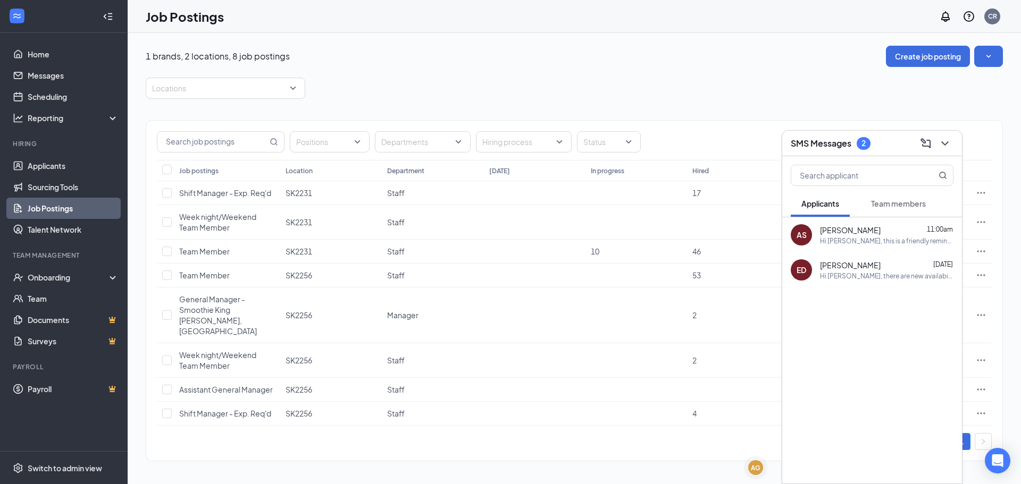
click at [882, 238] on div "Hi [PERSON_NAME], this is a friendly reminder. Your meeting with Smoothie King …" at bounding box center [886, 241] width 133 height 9
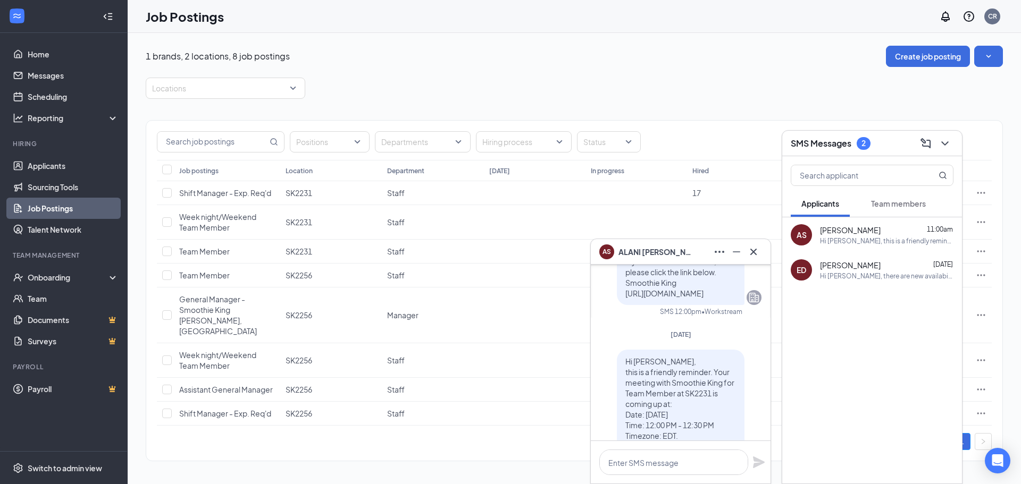
scroll to position [-266, 0]
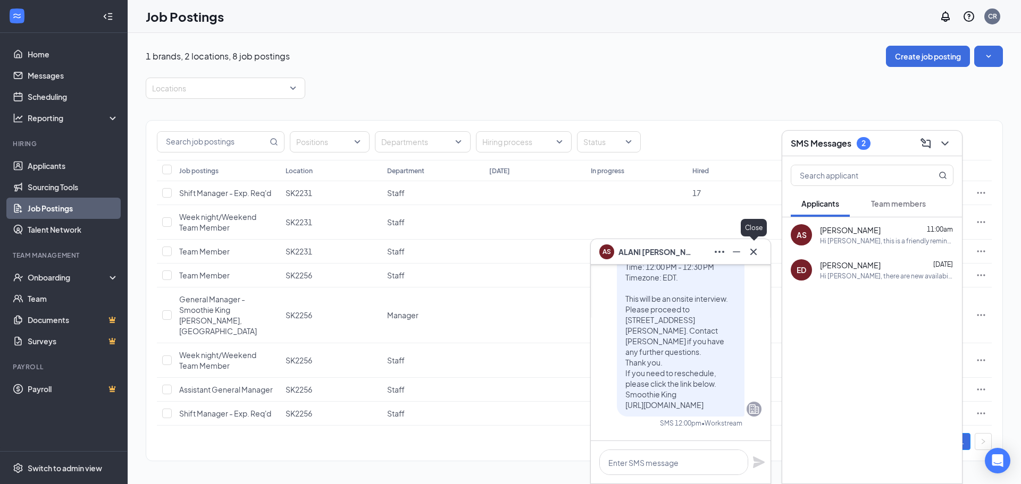
click at [759, 258] on div at bounding box center [753, 252] width 17 height 17
click at [841, 275] on div "Hi [PERSON_NAME], there are new availabilities for an interview. This is a remi…" at bounding box center [886, 276] width 133 height 9
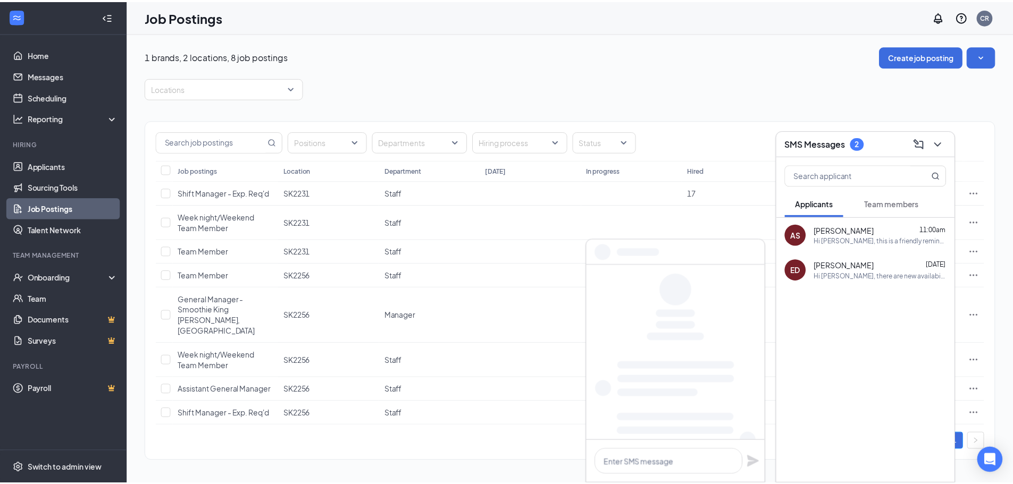
scroll to position [0, 0]
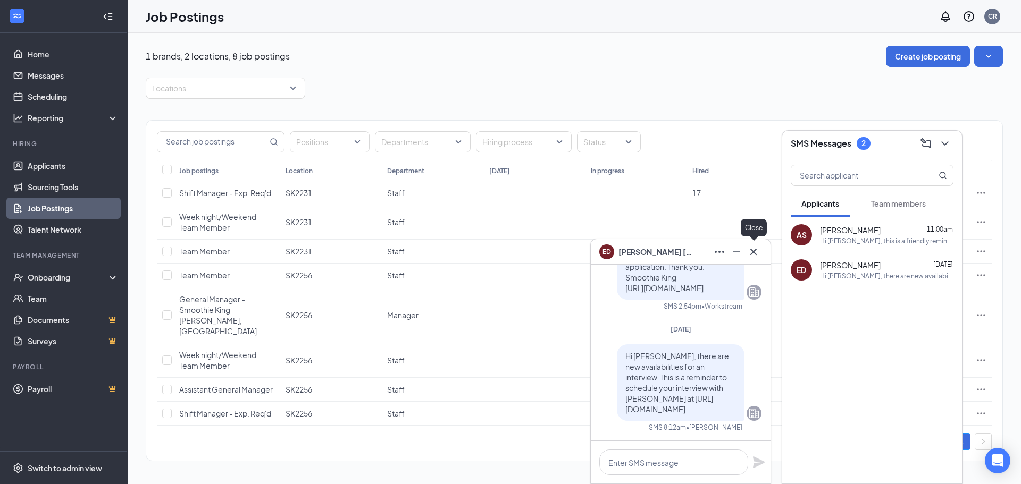
click at [759, 264] on div "ED Erin DALEY" at bounding box center [681, 252] width 180 height 26
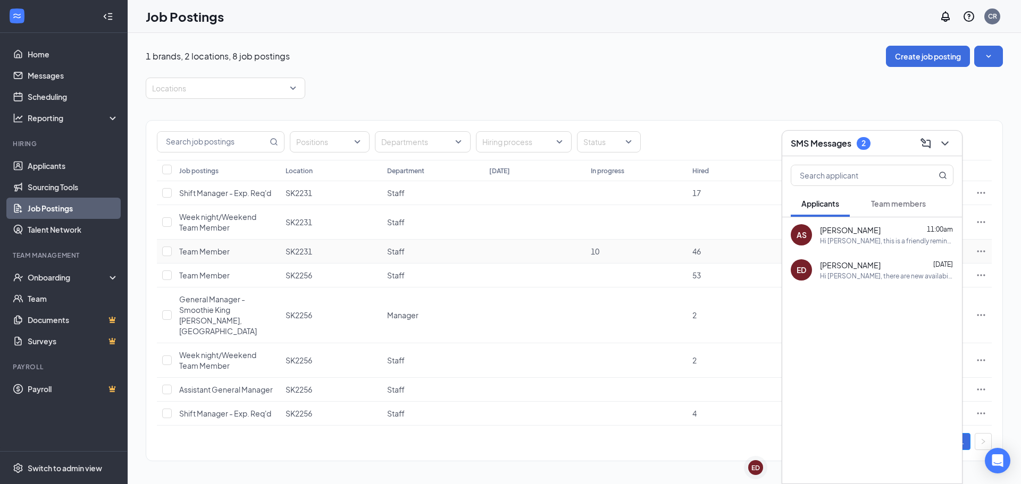
click at [752, 247] on td "46" at bounding box center [738, 252] width 102 height 24
click at [947, 151] on button at bounding box center [944, 143] width 17 height 17
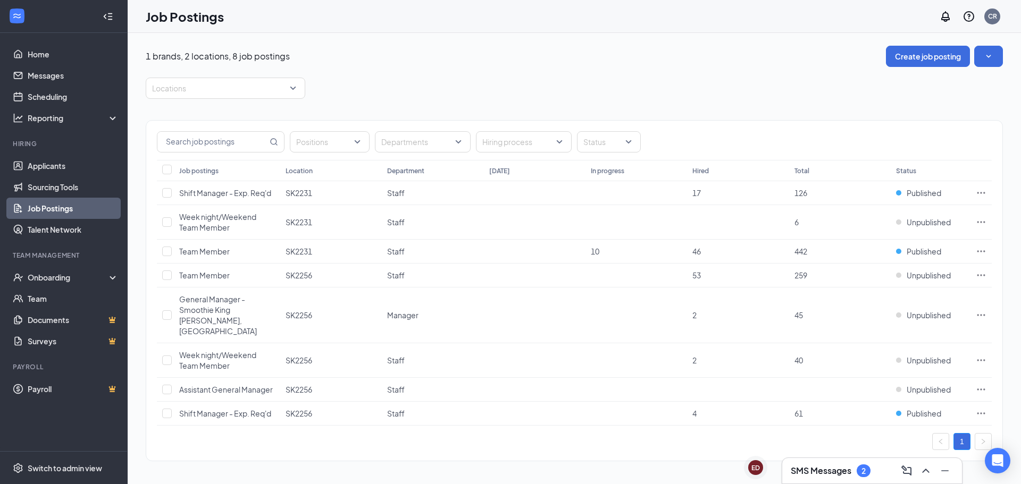
click at [867, 471] on div "2" at bounding box center [864, 471] width 14 height 13
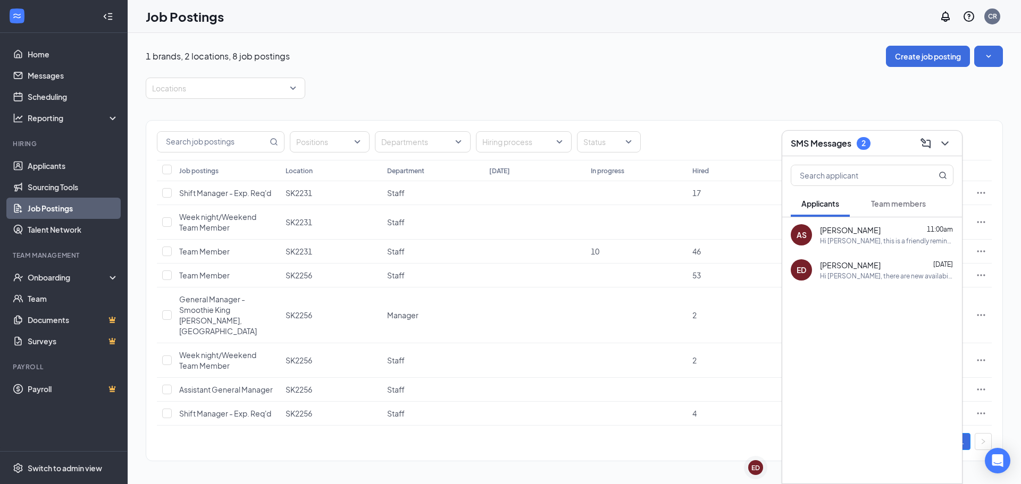
click at [861, 145] on div "2" at bounding box center [864, 143] width 14 height 13
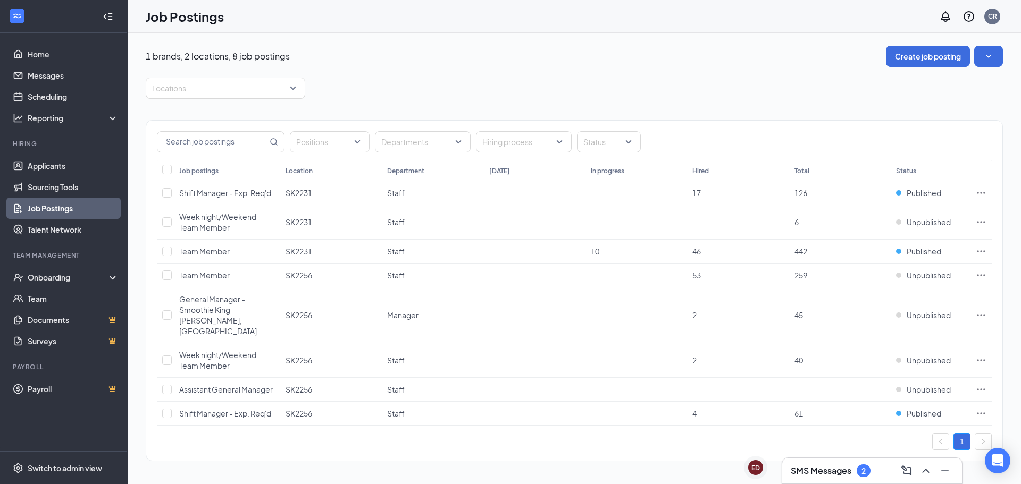
click at [834, 477] on div "SMS Messages 2" at bounding box center [872, 471] width 163 height 17
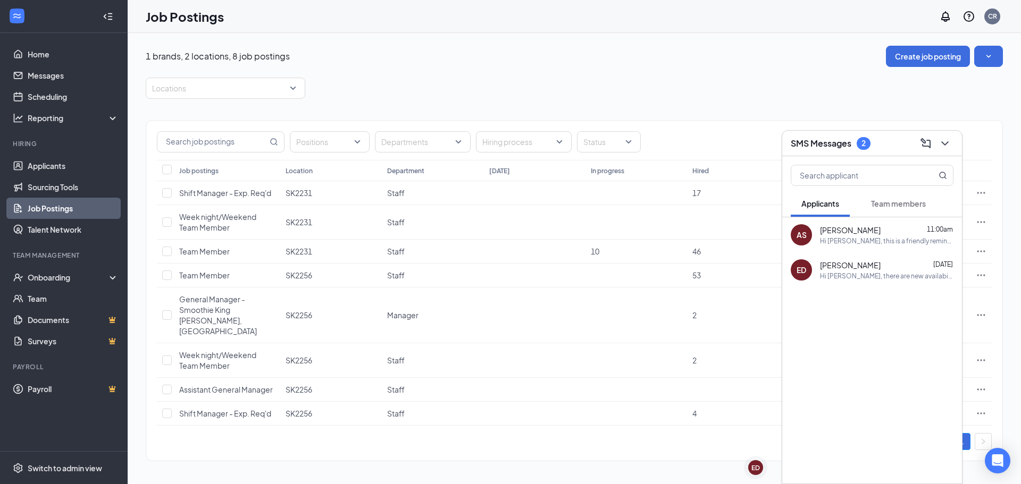
click at [894, 191] on button "Team members" at bounding box center [898, 203] width 76 height 27
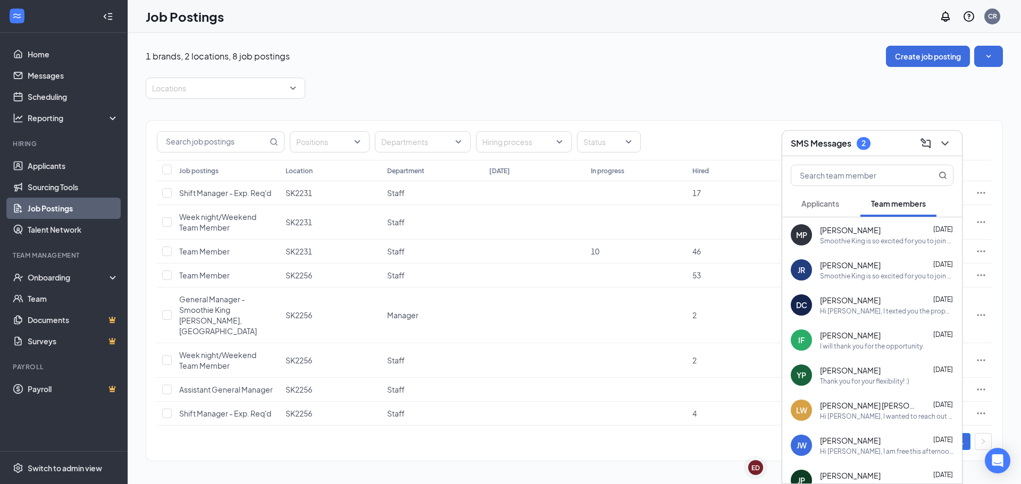
click at [675, 462] on div "1 brands, 2 locations, 8 job postings Create job posting Locations Positions De…" at bounding box center [574, 259] width 893 height 452
click at [949, 149] on icon "ChevronDown" at bounding box center [944, 143] width 13 height 13
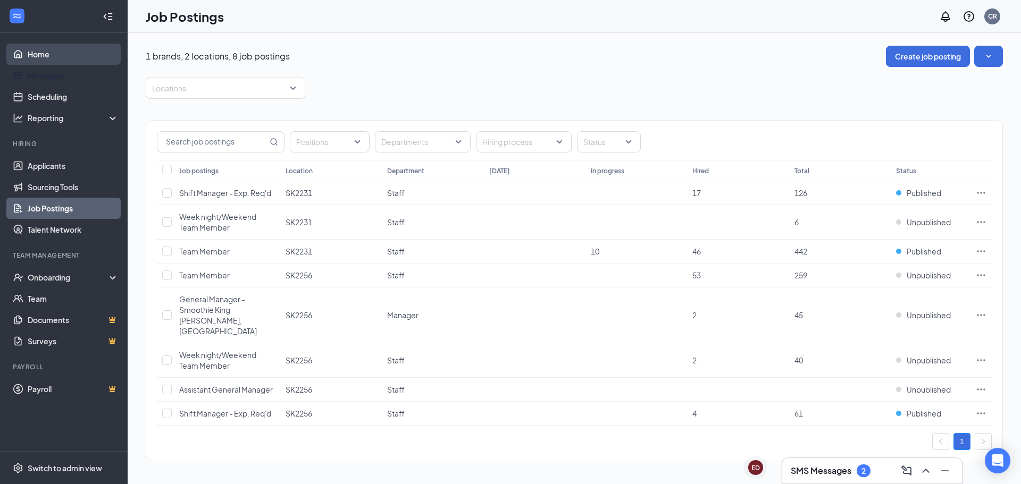
click at [44, 64] on link "Home" at bounding box center [73, 54] width 91 height 21
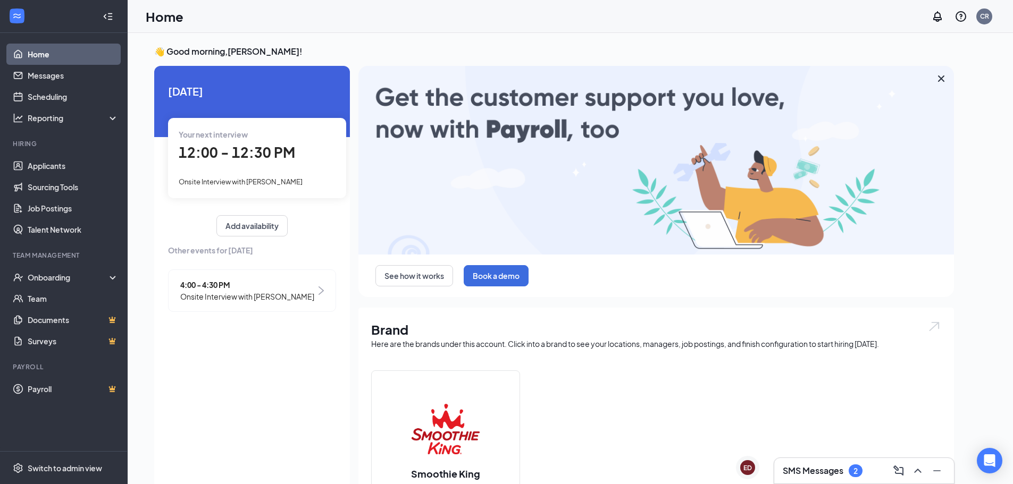
click at [271, 170] on div "Your next interview 12:00 - 12:30 PM Onsite Interview with ALANI STROZIER" at bounding box center [257, 158] width 178 height 80
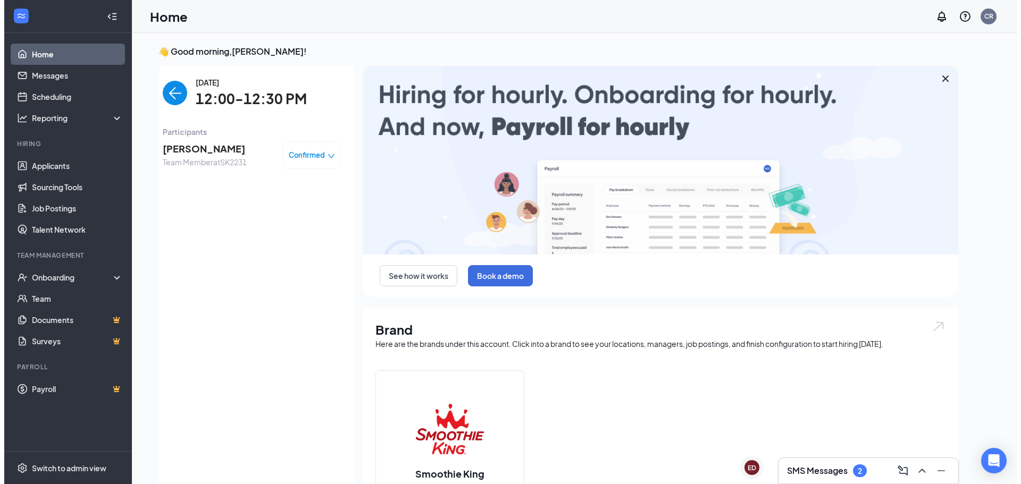
scroll to position [4, 0]
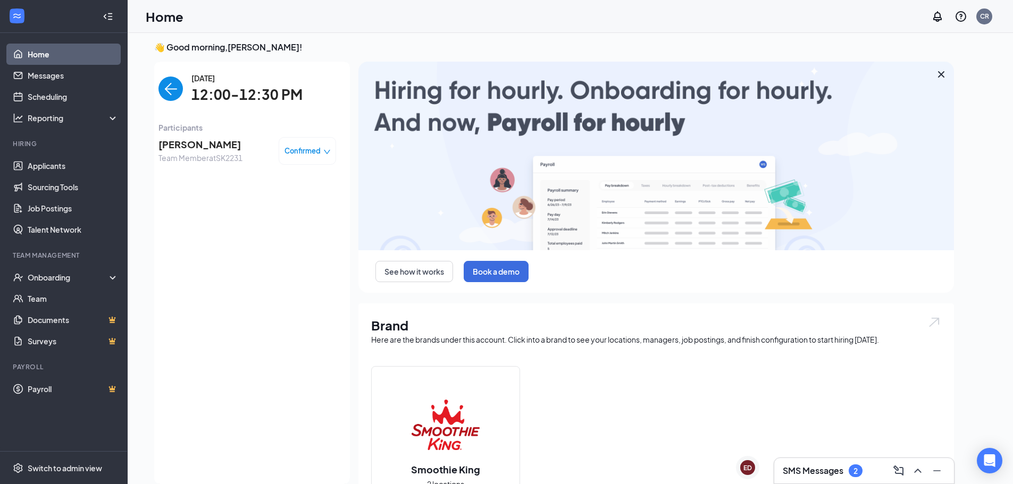
click at [230, 146] on span "[PERSON_NAME]" at bounding box center [200, 144] width 84 height 15
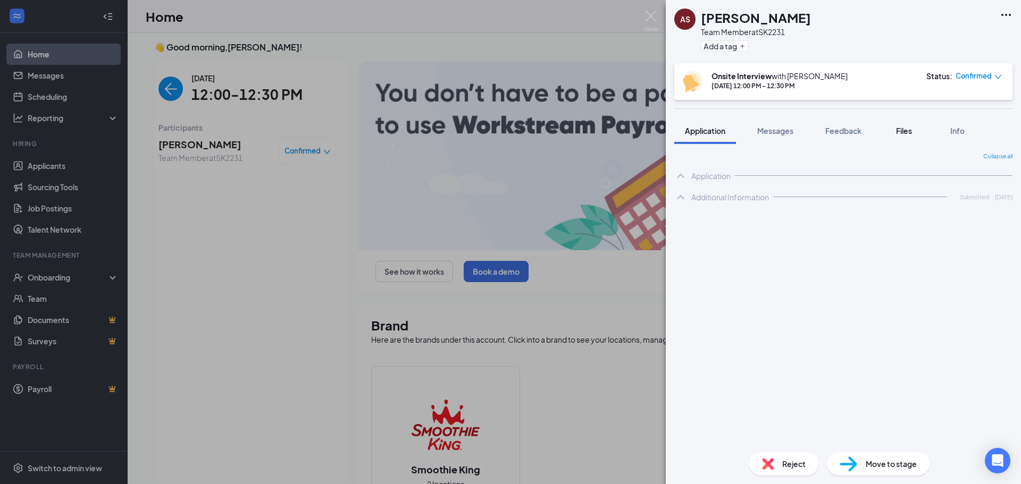
click at [904, 129] on span "Files" at bounding box center [904, 131] width 16 height 10
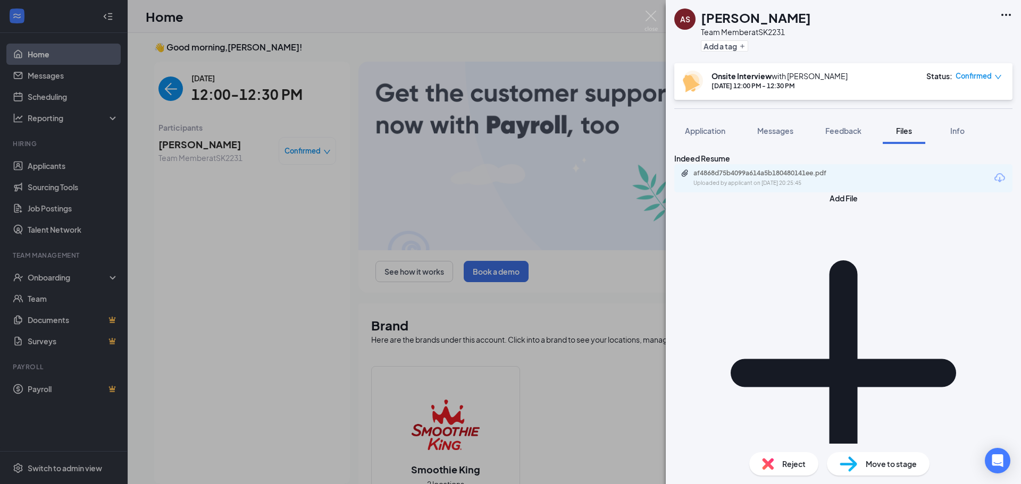
click at [799, 192] on div "af4868d75b4099a614a5b180480141ee.pdf Uploaded by applicant on [DATE] 20:25:45" at bounding box center [843, 178] width 338 height 28
click at [803, 178] on div "af4868d75b4099a614a5b180480141ee.pdf" at bounding box center [767, 173] width 149 height 9
